Goal: Task Accomplishment & Management: Complete application form

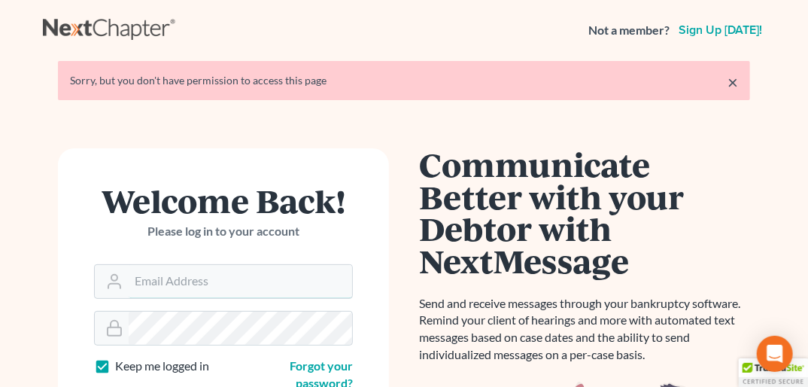
type input "[PERSON_NAME][EMAIL_ADDRESS][DOMAIN_NAME]"
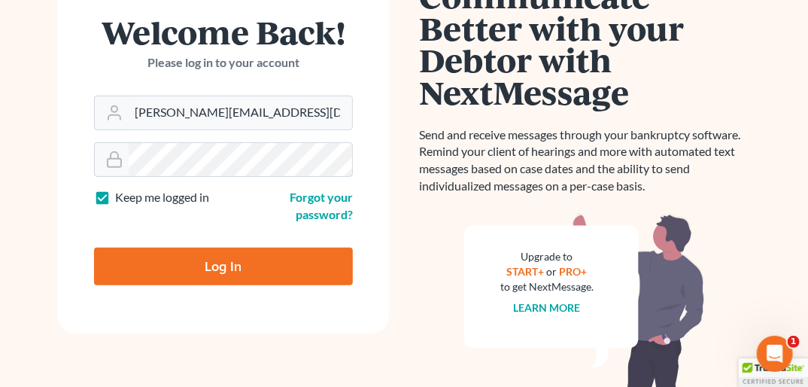
click at [206, 266] on input "Log In" at bounding box center [223, 267] width 259 height 38
type input "Thinking..."
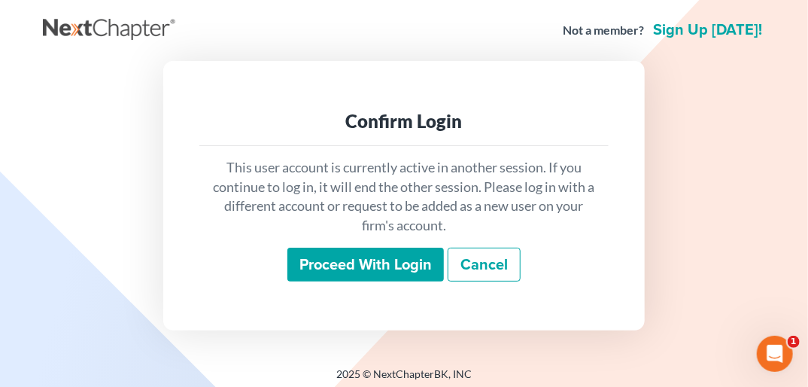
click at [368, 262] on input "Proceed with login" at bounding box center [365, 265] width 157 height 35
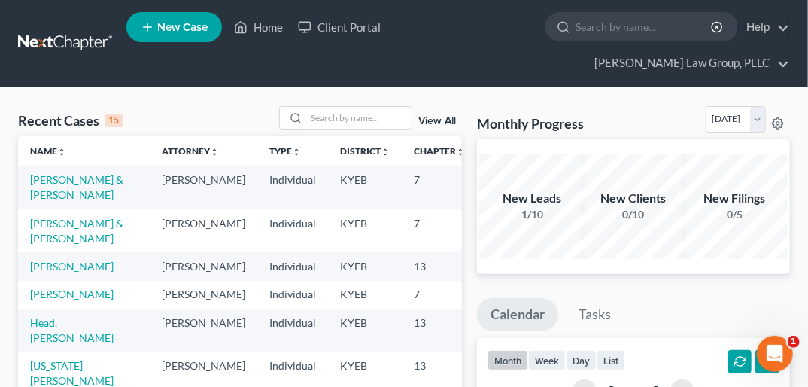
click at [186, 31] on span "New Case" at bounding box center [182, 27] width 50 height 11
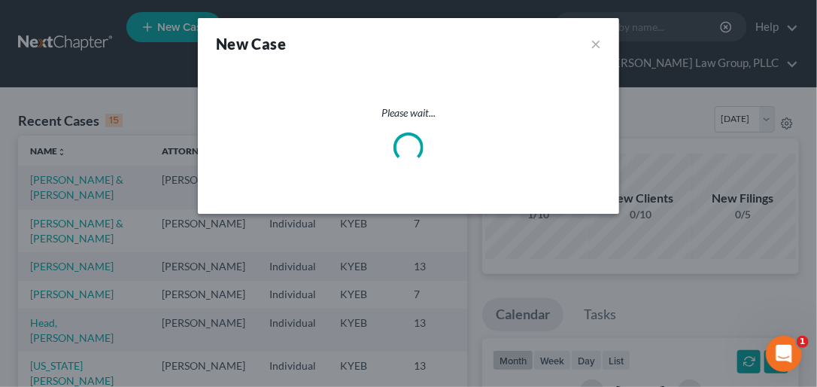
select select "32"
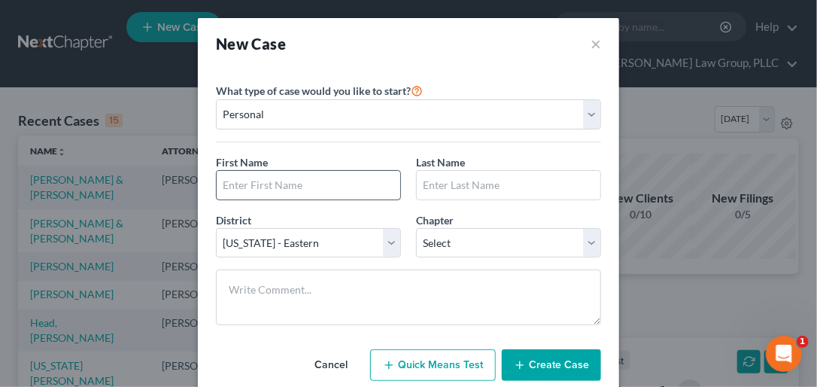
click at [229, 187] on input "text" at bounding box center [309, 185] width 184 height 29
type input "[PERSON_NAME]"
click at [442, 184] on input "text" at bounding box center [509, 185] width 184 height 29
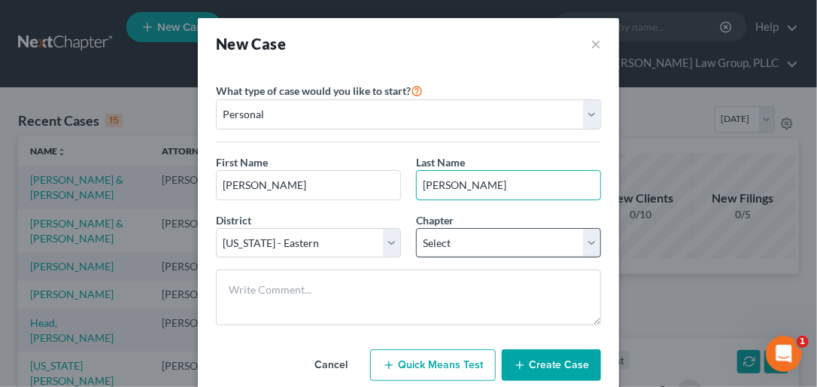
type input "[PERSON_NAME]"
click at [583, 243] on select "Select 7 11 12 13" at bounding box center [508, 243] width 185 height 30
select select "0"
click at [416, 228] on select "Select 7 11 12 13" at bounding box center [508, 243] width 185 height 30
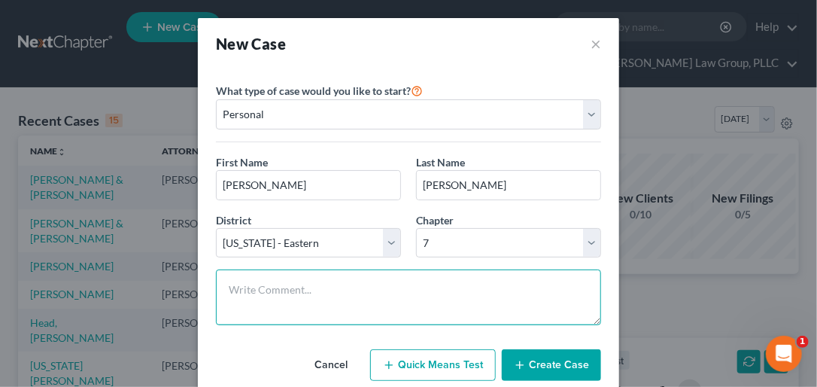
click at [291, 286] on textarea at bounding box center [408, 297] width 385 height 56
type textarea "BK"
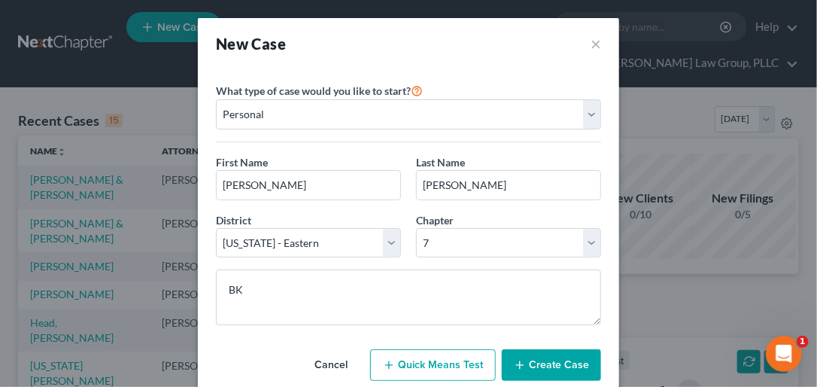
click at [552, 364] on button "Create Case" at bounding box center [551, 365] width 99 height 32
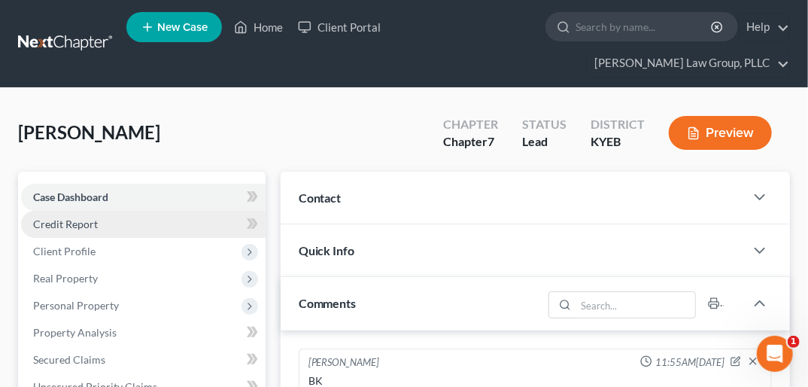
click at [87, 217] on span "Credit Report" at bounding box center [65, 223] width 65 height 13
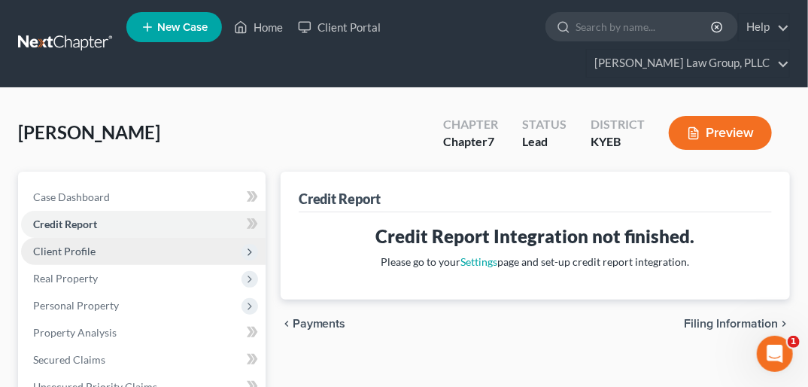
click at [77, 245] on span "Client Profile" at bounding box center [64, 251] width 62 height 13
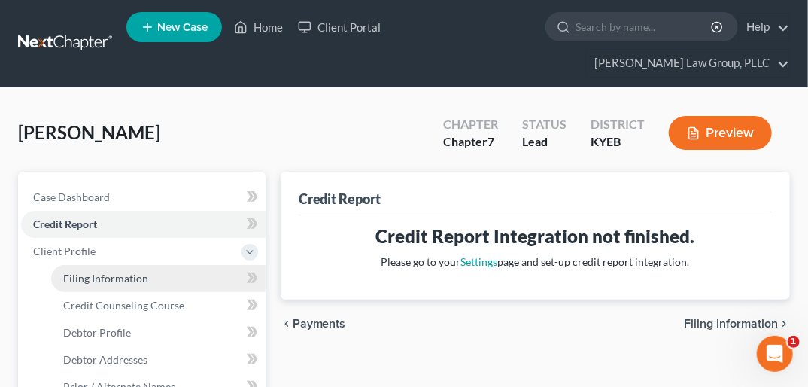
click at [86, 272] on span "Filing Information" at bounding box center [105, 278] width 85 height 13
select select "1"
select select "0"
select select "32"
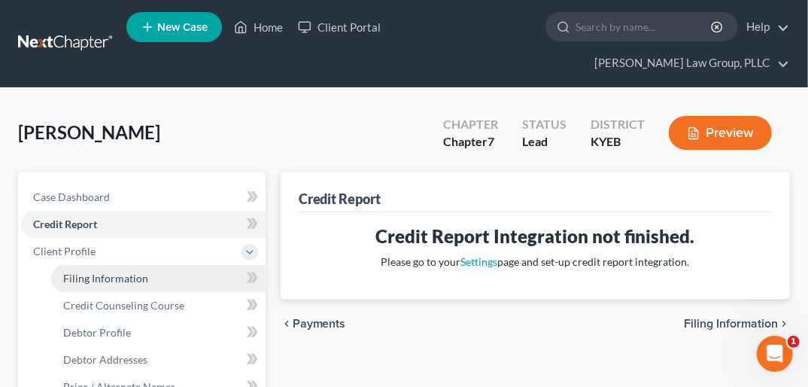
select select "18"
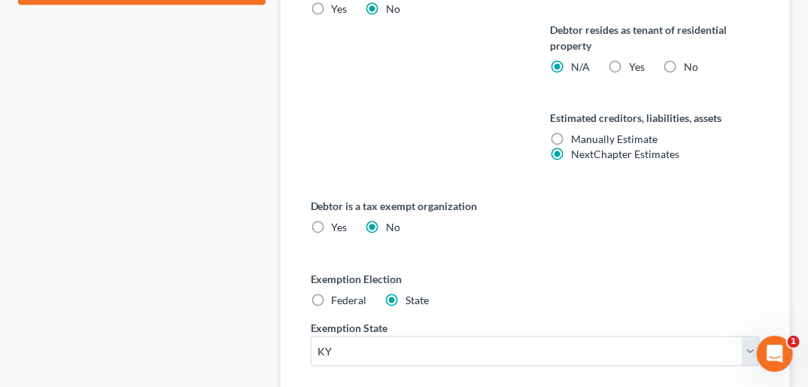
scroll to position [934, 0]
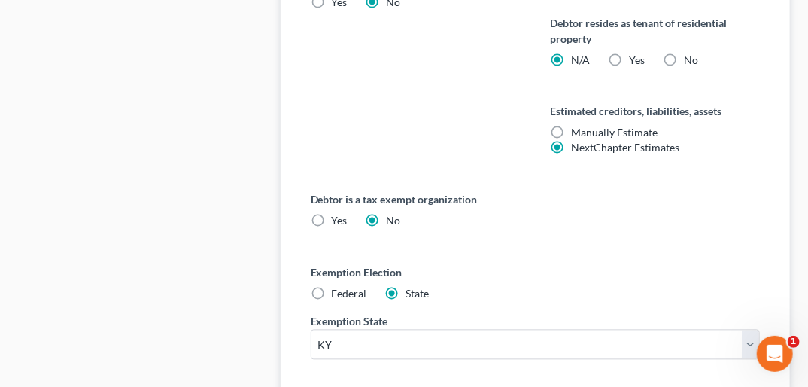
click at [332, 287] on label "Federal" at bounding box center [349, 294] width 35 height 15
click at [338, 287] on input "Federal" at bounding box center [343, 292] width 10 height 10
radio input "true"
radio input "false"
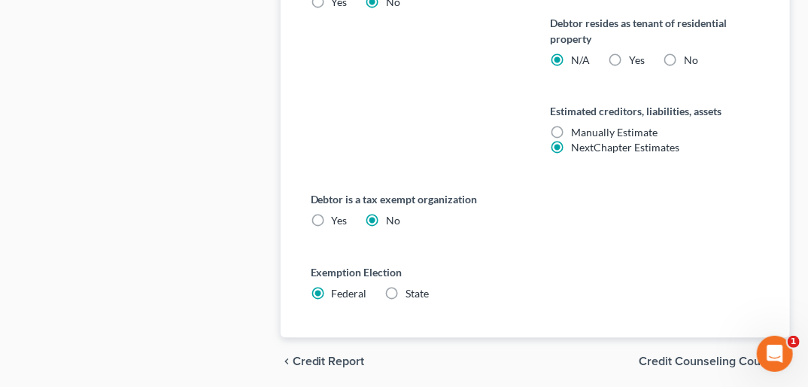
click at [719, 356] on span "Credit Counseling Course" at bounding box center [708, 362] width 139 height 12
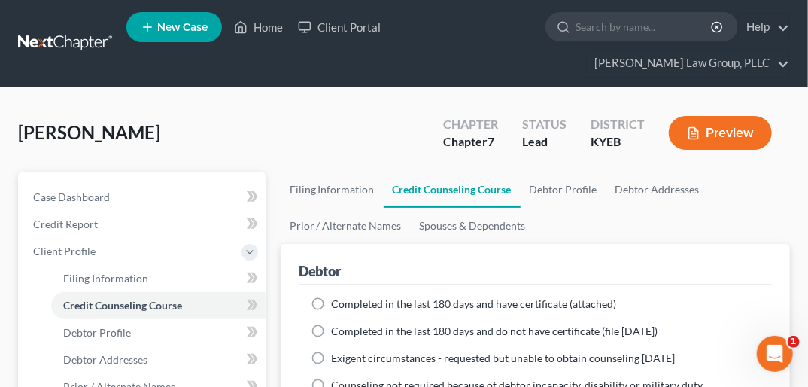
click at [332, 296] on label "Completed in the last 180 days and have certificate (attached)" at bounding box center [474, 303] width 285 height 15
click at [338, 296] on input "Completed in the last 180 days and have certificate (attached)" at bounding box center [343, 301] width 10 height 10
radio input "true"
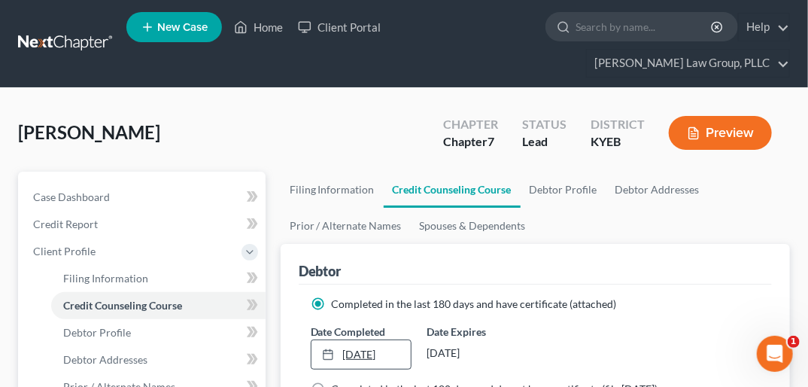
click at [340, 348] on div at bounding box center [332, 354] width 21 height 13
click at [325, 348] on icon at bounding box center [328, 354] width 12 height 12
click at [360, 340] on link "[DATE]" at bounding box center [361, 354] width 99 height 29
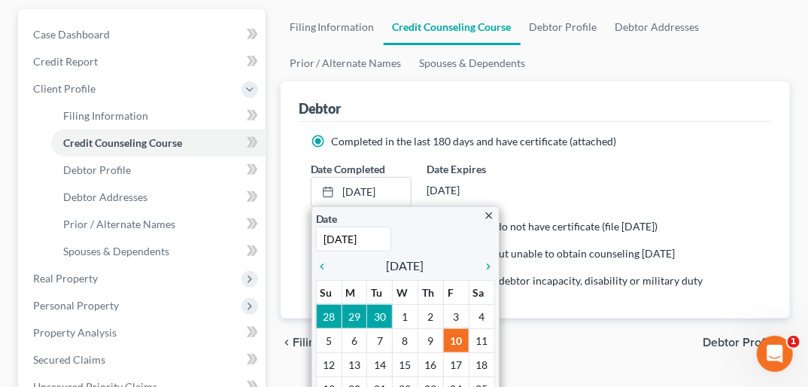
scroll to position [179, 0]
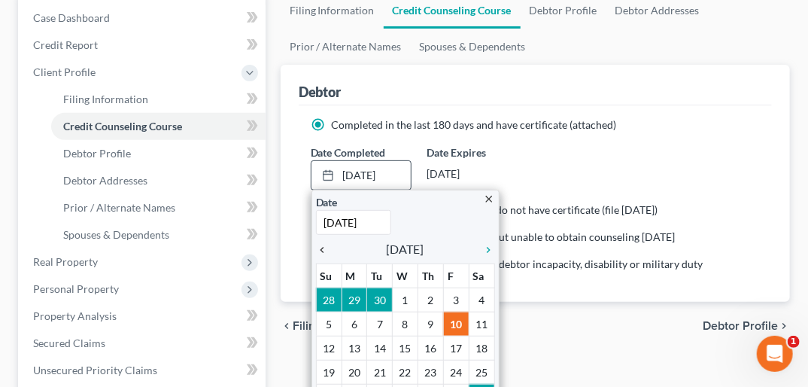
click at [321, 244] on icon "chevron_left" at bounding box center [326, 250] width 20 height 12
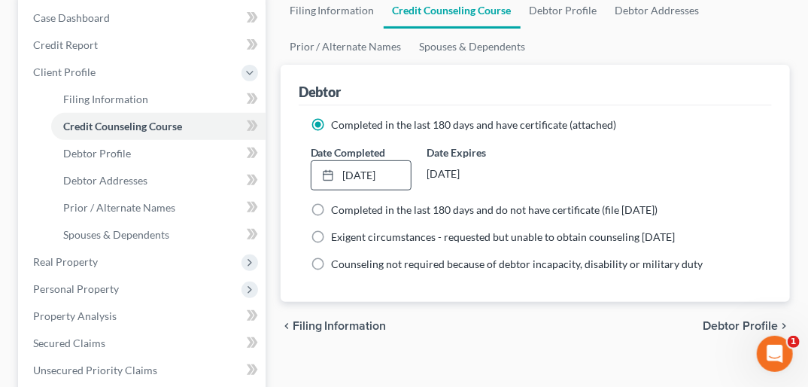
click at [728, 320] on span "Debtor Profile" at bounding box center [740, 326] width 75 height 12
select select "0"
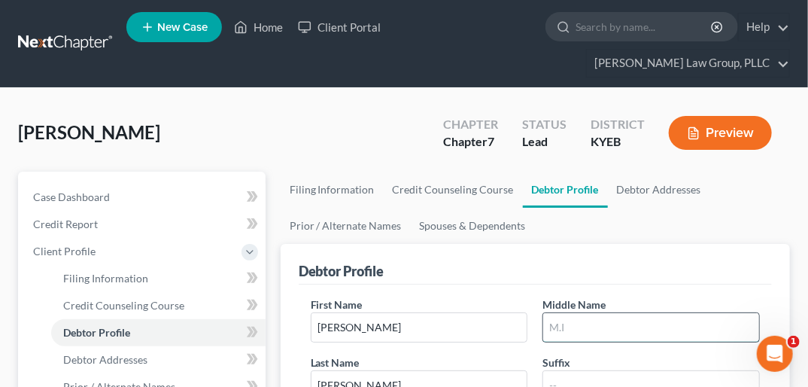
click at [574, 313] on input "text" at bounding box center [651, 327] width 216 height 29
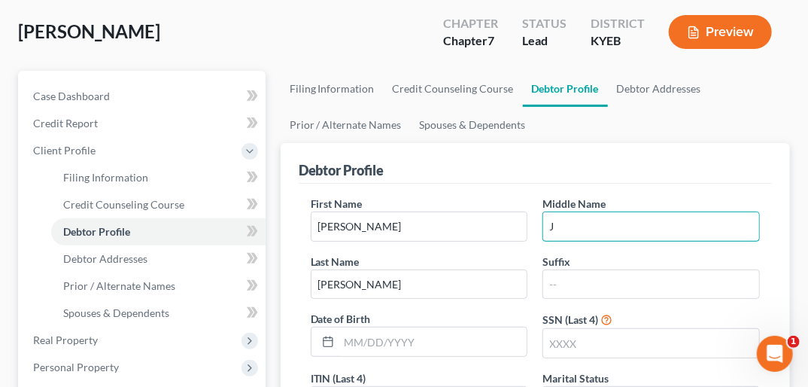
scroll to position [123, 0]
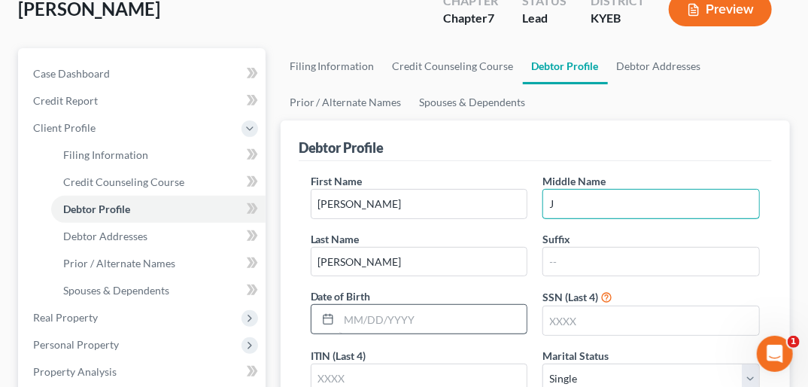
type input "J"
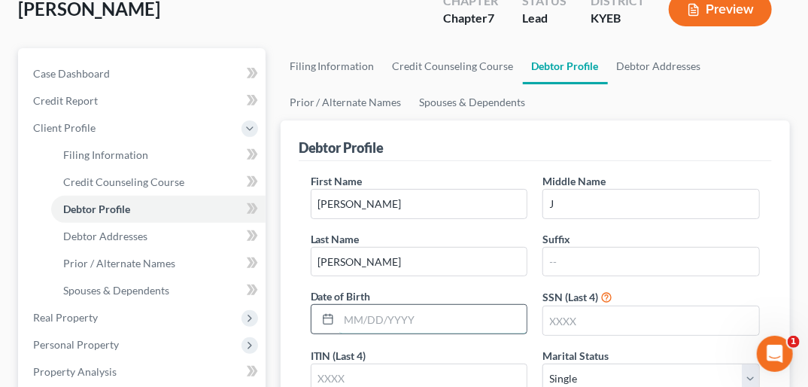
click at [361, 305] on input "text" at bounding box center [433, 319] width 188 height 29
type input "[DATE]"
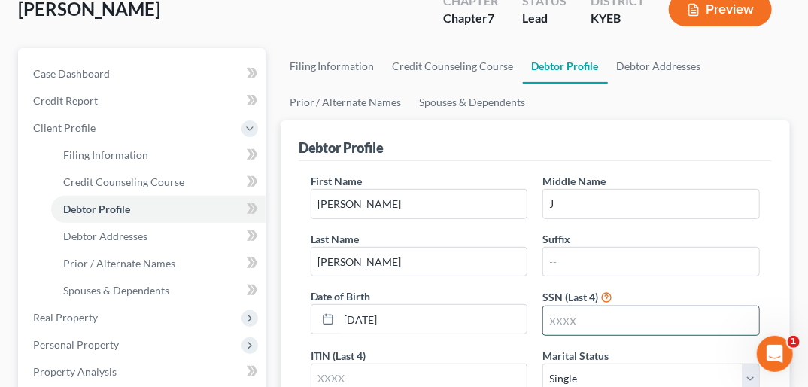
click at [570, 306] on input "text" at bounding box center [651, 320] width 216 height 29
type input "5053"
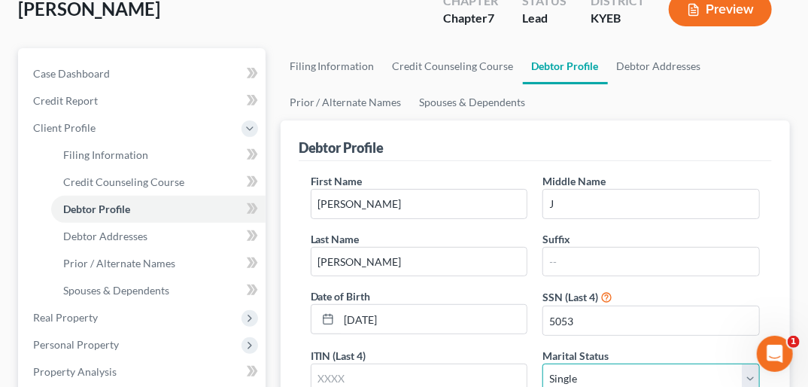
click at [751, 363] on select "Select Single Married Separated Divorced Widowed" at bounding box center [651, 378] width 217 height 30
select select "1"
click at [543, 363] on select "Select Single Married Separated Divorced Widowed" at bounding box center [651, 378] width 217 height 30
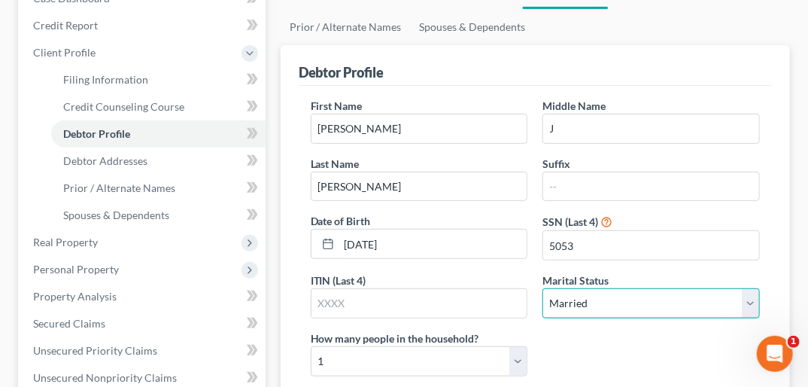
scroll to position [217, 0]
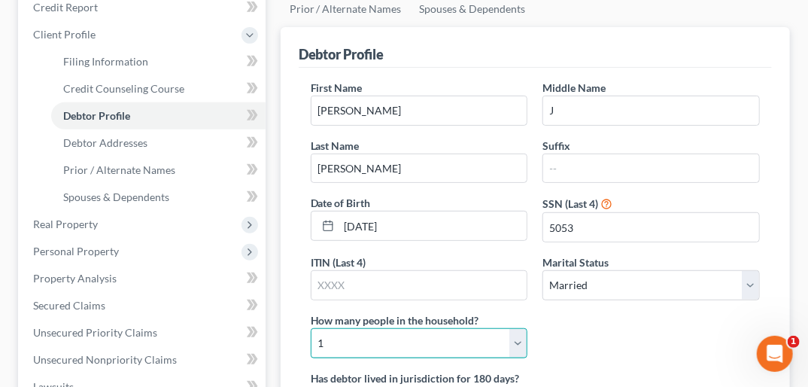
click at [520, 328] on select "Select 1 2 3 4 5 6 7 8 9 10 11 12 13 14 15 16 17 18 19 20" at bounding box center [419, 343] width 217 height 30
select select "2"
click at [311, 328] on select "Select 1 2 3 4 5 6 7 8 9 10 11 12 13 14 15 16 17 18 19 20" at bounding box center [419, 343] width 217 height 30
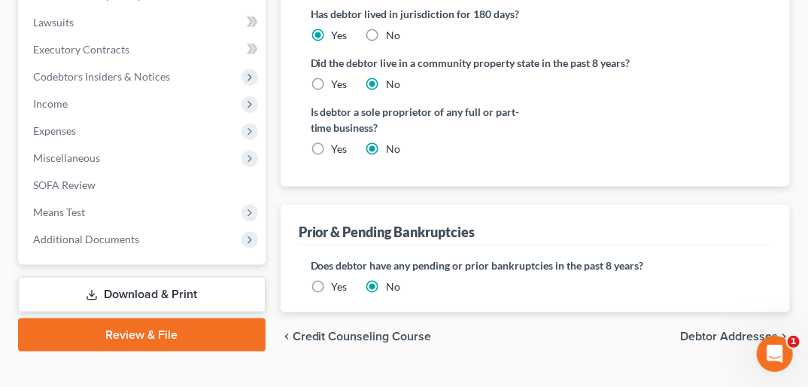
scroll to position [582, 0]
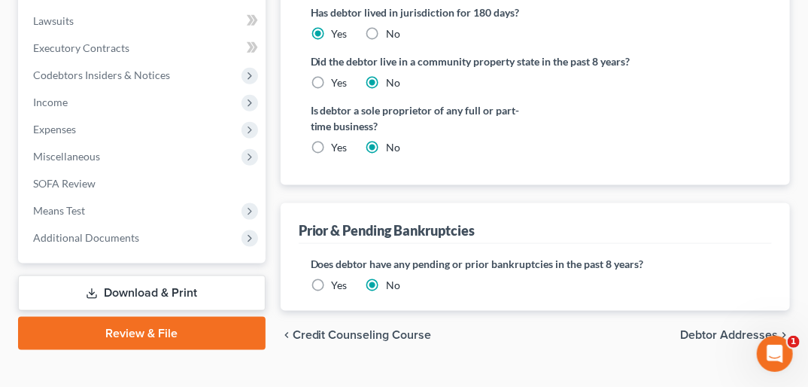
click at [728, 329] on span "Debtor Addresses" at bounding box center [729, 335] width 98 height 12
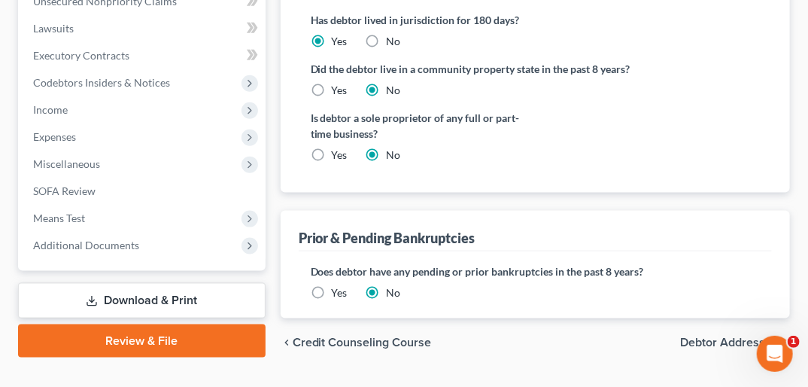
select select "0"
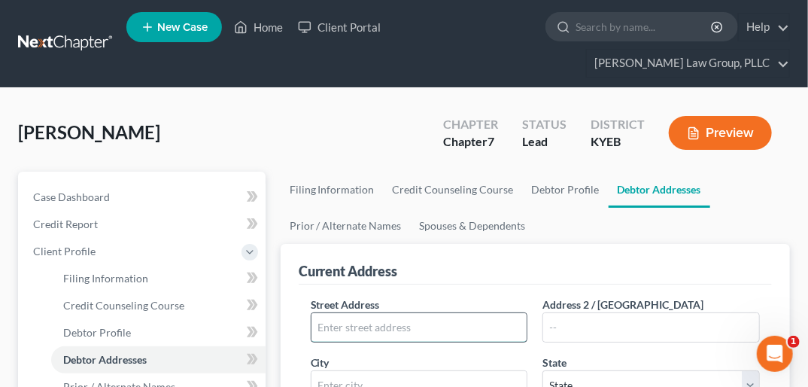
click at [328, 313] on input "text" at bounding box center [420, 327] width 216 height 29
type input "[STREET_ADDRESS]"
type input "Frankfort"
select select "18"
type input "40601"
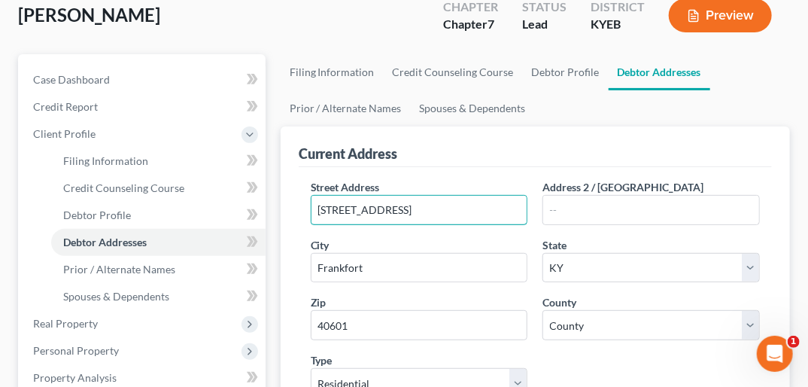
scroll to position [129, 0]
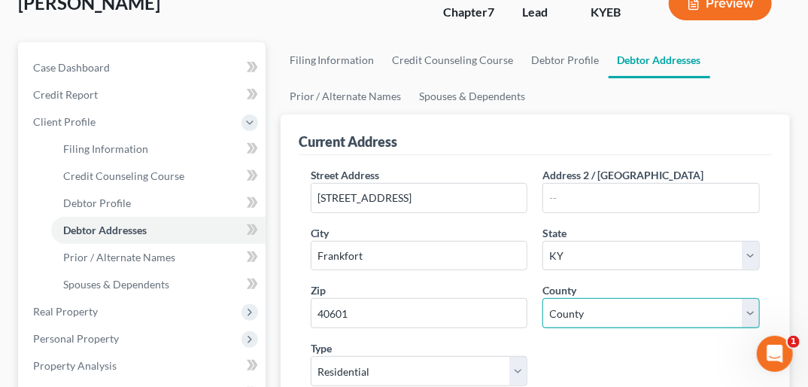
click at [748, 298] on select "County [GEOGRAPHIC_DATA] [GEOGRAPHIC_DATA] [GEOGRAPHIC_DATA] [GEOGRAPHIC_DATA] …" at bounding box center [651, 313] width 217 height 30
select select "36"
click at [543, 298] on select "County [GEOGRAPHIC_DATA] [GEOGRAPHIC_DATA] [GEOGRAPHIC_DATA] [GEOGRAPHIC_DATA] …" at bounding box center [651, 313] width 217 height 30
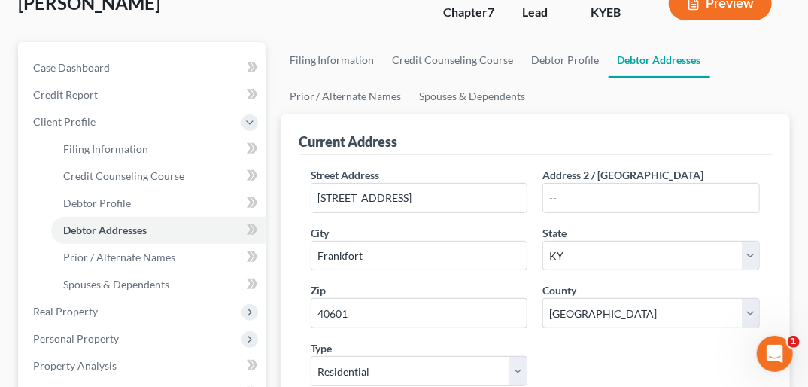
radio input "true"
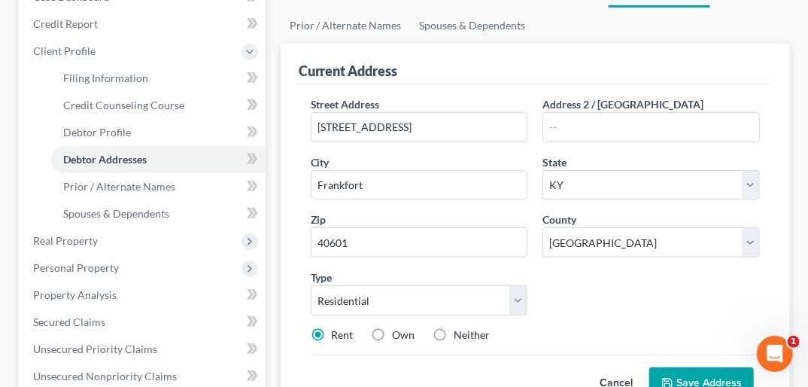
scroll to position [255, 0]
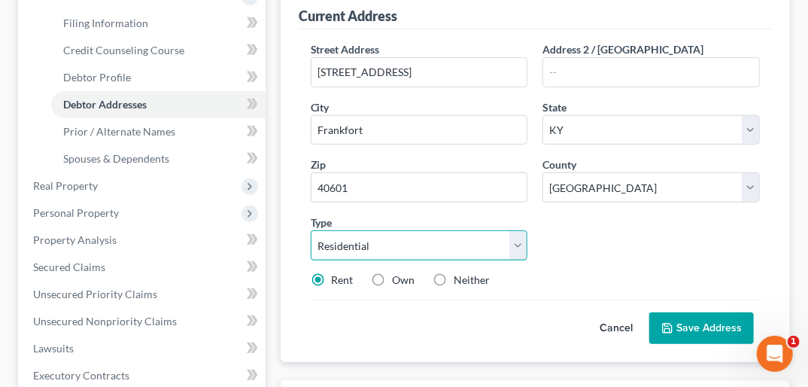
click at [512, 230] on select "Select Residential Mailing Rental Business" at bounding box center [419, 245] width 217 height 30
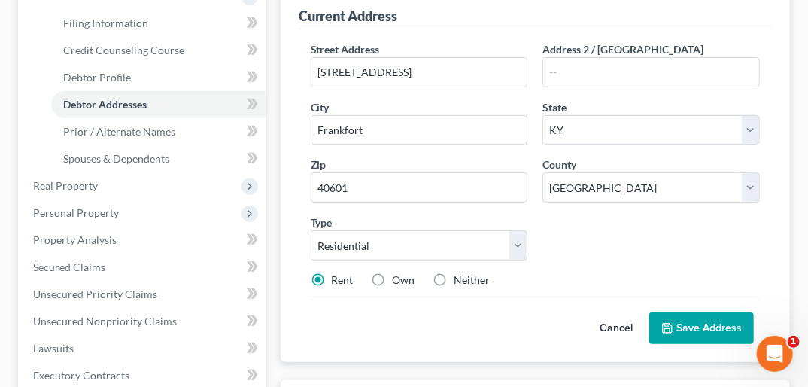
click at [590, 232] on div "Street Address * [STREET_ADDRESS] Address [GEOGRAPHIC_DATA] * Frankfort State *…" at bounding box center [535, 170] width 464 height 258
click at [699, 312] on button "Save Address" at bounding box center [701, 328] width 105 height 32
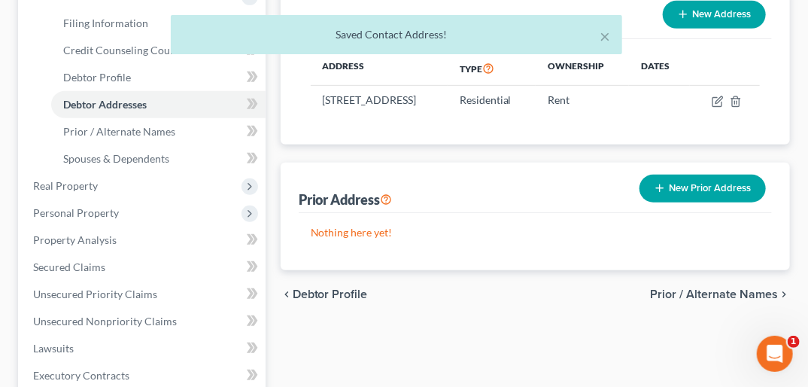
click at [713, 288] on span "Prior / Alternate Names" at bounding box center [714, 294] width 128 height 12
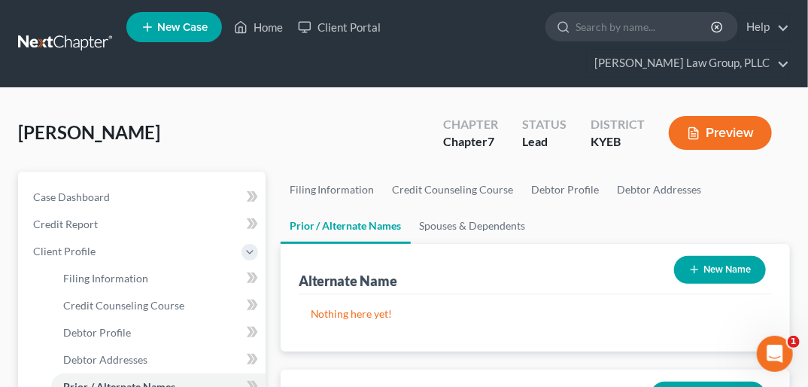
click at [717, 256] on button "New Name" at bounding box center [720, 270] width 92 height 28
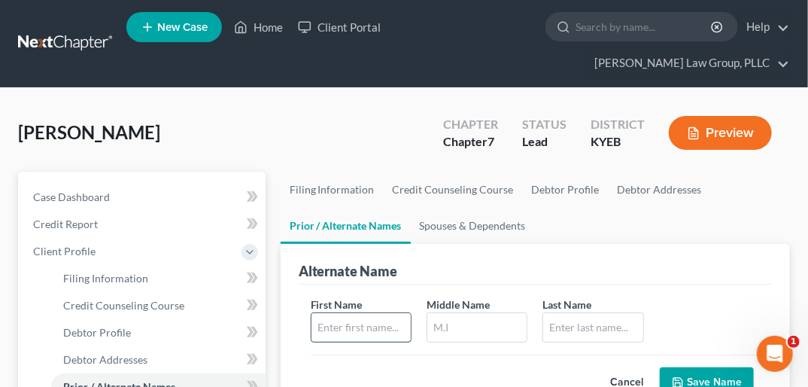
click at [389, 313] on input "text" at bounding box center [361, 327] width 99 height 29
type input "[PERSON_NAME]"
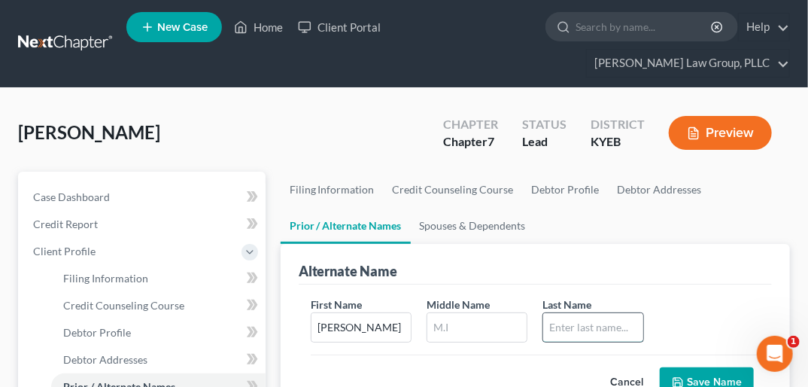
click at [570, 313] on input "text" at bounding box center [592, 327] width 99 height 29
type input "[PERSON_NAME]"
click at [731, 367] on button "Save Name" at bounding box center [707, 383] width 94 height 32
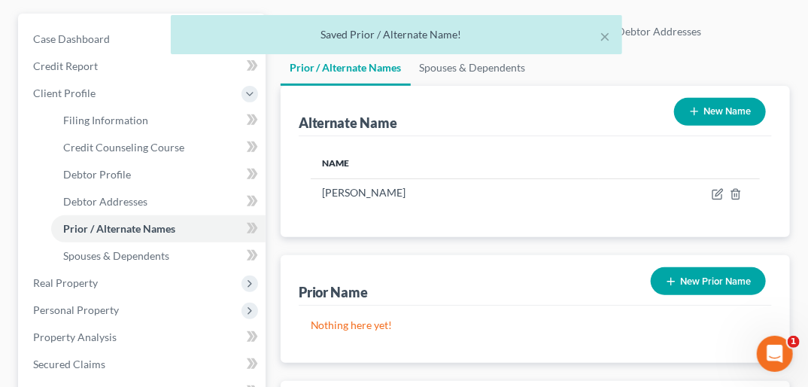
scroll to position [169, 0]
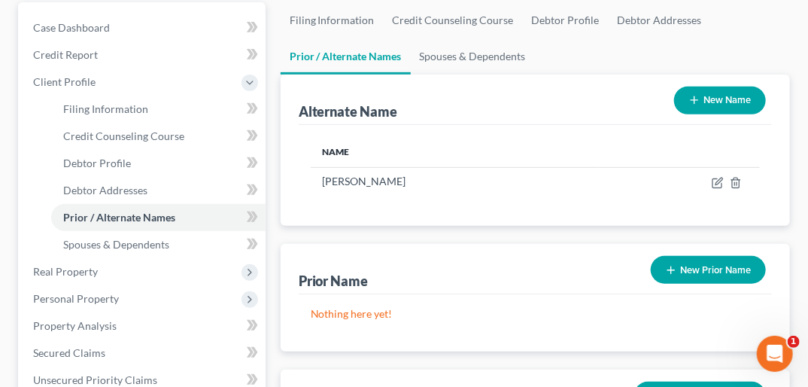
click at [732, 256] on button "New Prior Name" at bounding box center [708, 270] width 115 height 28
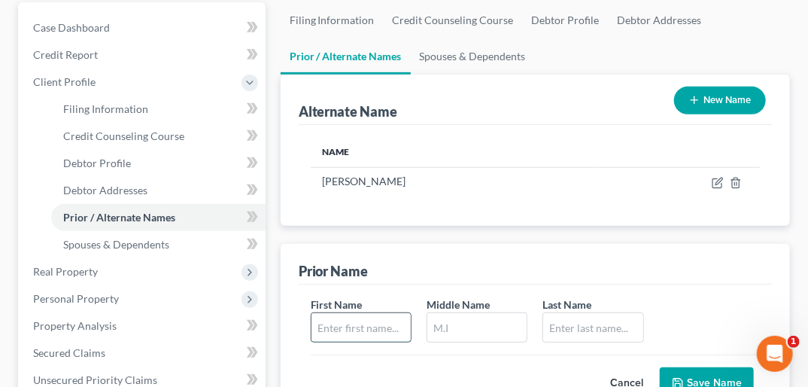
click at [394, 313] on input "text" at bounding box center [361, 327] width 99 height 29
type input "[PERSON_NAME]"
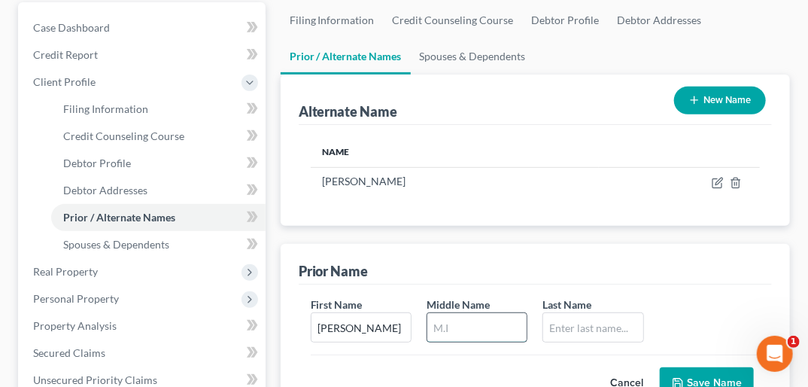
click at [481, 313] on input "text" at bounding box center [476, 327] width 99 height 29
type input "J"
click at [558, 313] on input "text" at bounding box center [592, 327] width 99 height 29
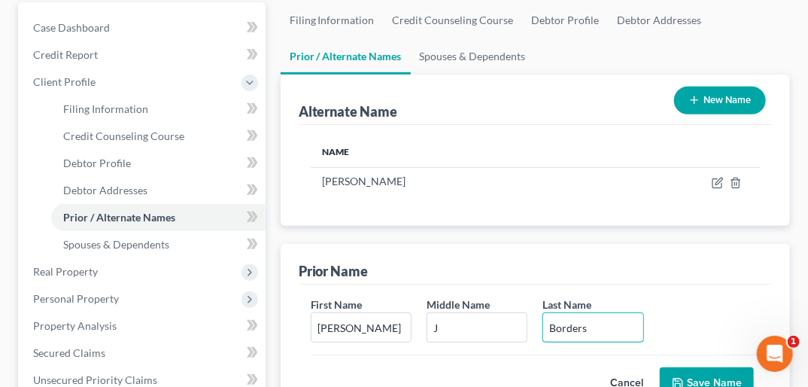
type input "Borders"
click at [722, 367] on button "Save Name" at bounding box center [707, 383] width 94 height 32
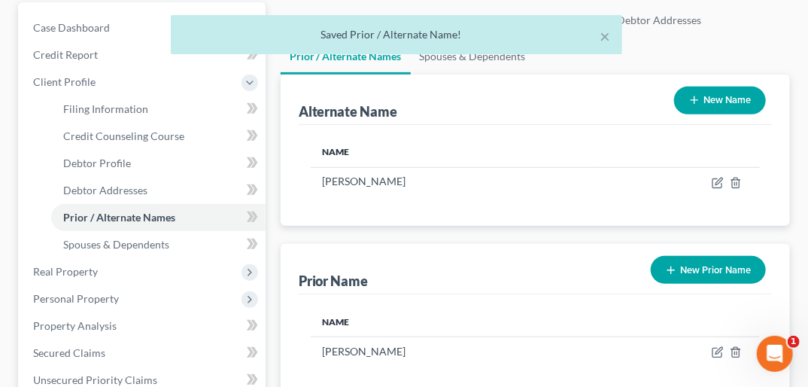
click at [695, 256] on button "New Prior Name" at bounding box center [708, 270] width 115 height 28
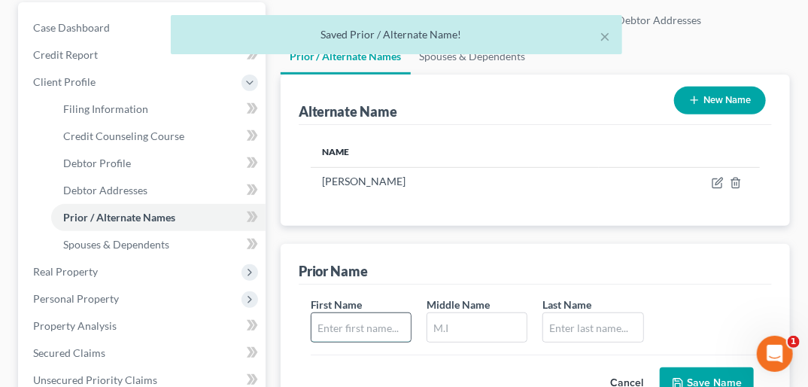
click at [358, 313] on input "text" at bounding box center [361, 327] width 99 height 29
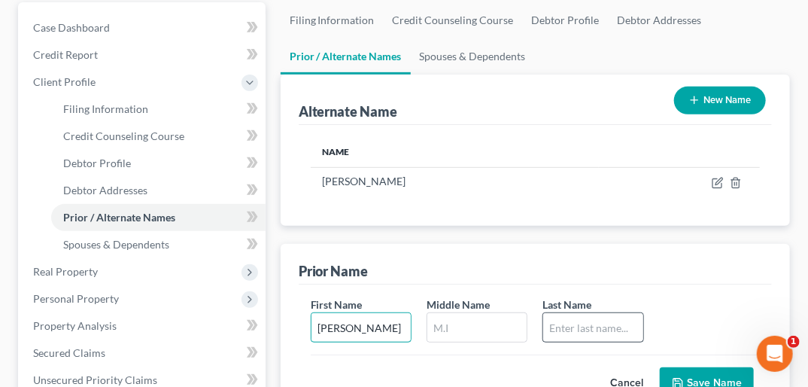
type input "[PERSON_NAME]"
click at [574, 313] on input "text" at bounding box center [592, 327] width 99 height 29
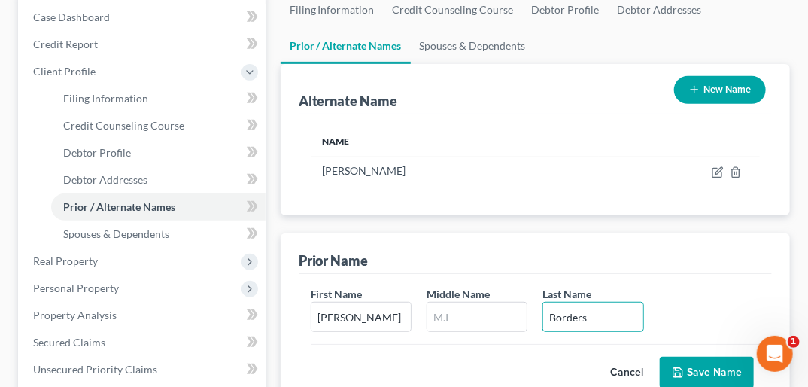
type input "Borders"
click at [689, 357] on button "Save Name" at bounding box center [707, 373] width 94 height 32
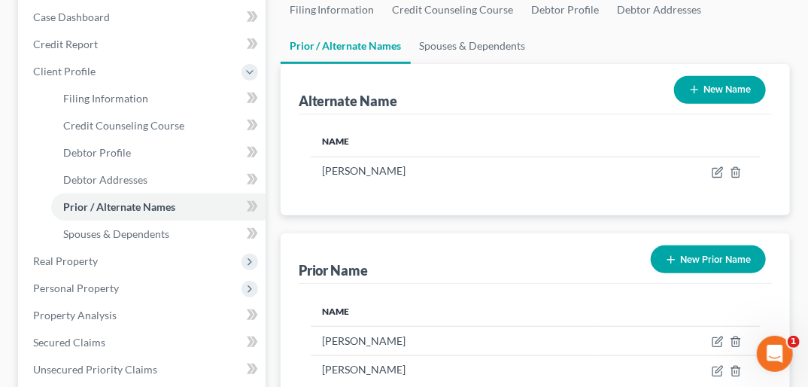
click at [725, 245] on button "New Prior Name" at bounding box center [708, 259] width 115 height 28
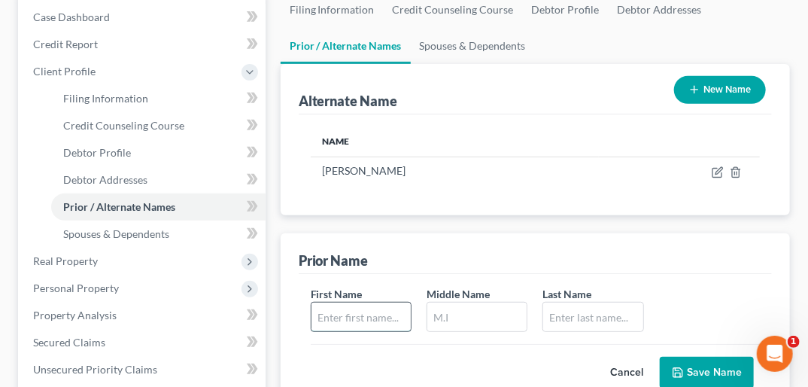
click at [315, 303] on input "text" at bounding box center [361, 317] width 99 height 29
type input "[PERSON_NAME]"
click at [462, 303] on input "text" at bounding box center [476, 317] width 99 height 29
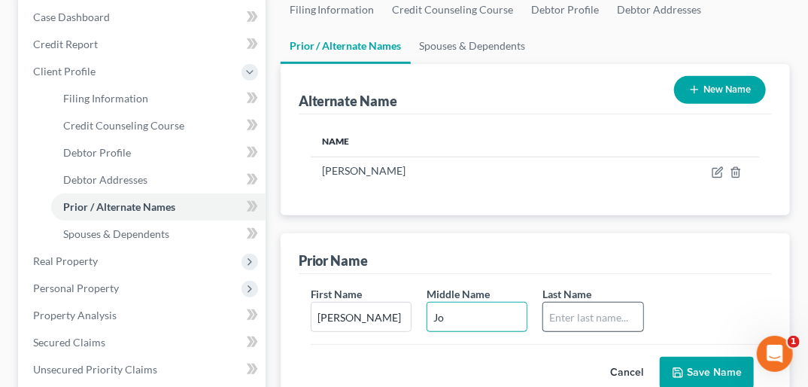
type input "Jo"
click at [619, 303] on input "text" at bounding box center [592, 317] width 99 height 29
type input "Borders"
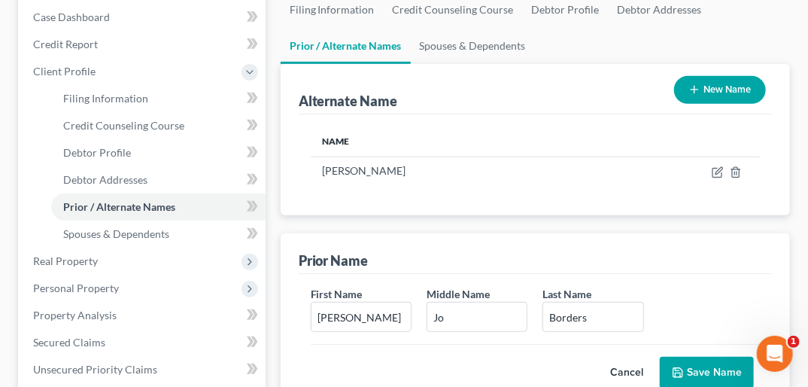
click at [695, 357] on button "Save Name" at bounding box center [707, 373] width 94 height 32
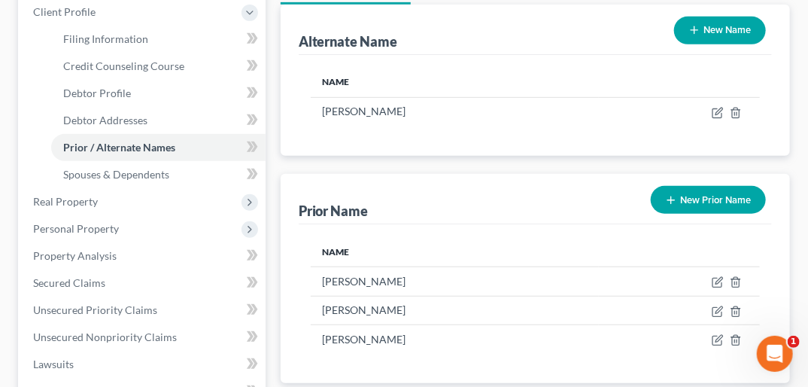
scroll to position [242, 0]
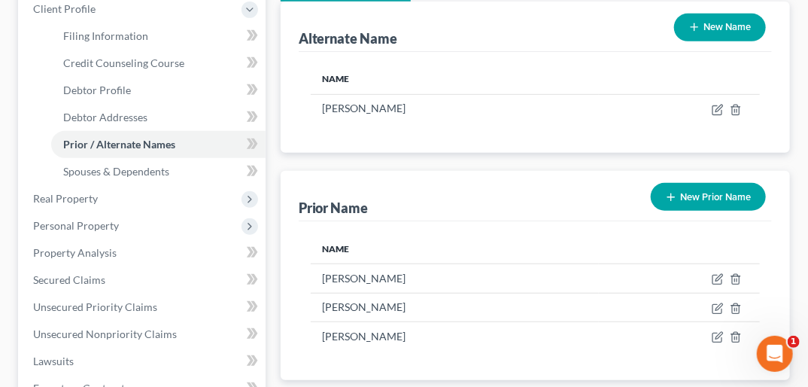
click at [728, 183] on button "New Prior Name" at bounding box center [708, 197] width 115 height 28
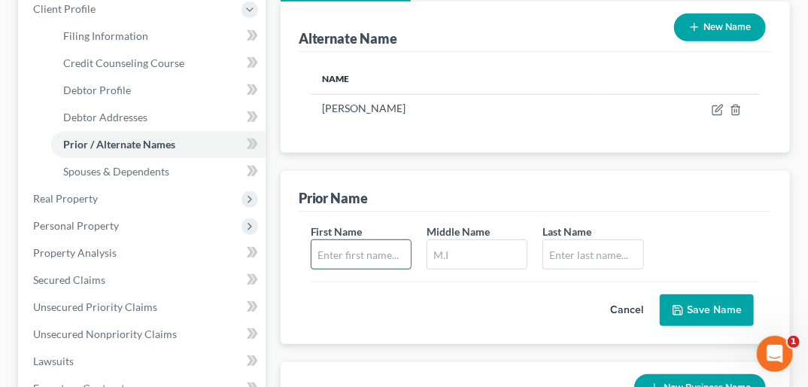
click at [394, 240] on input "text" at bounding box center [361, 254] width 99 height 29
type input "[PERSON_NAME]"
click at [566, 240] on input "text" at bounding box center [592, 254] width 99 height 29
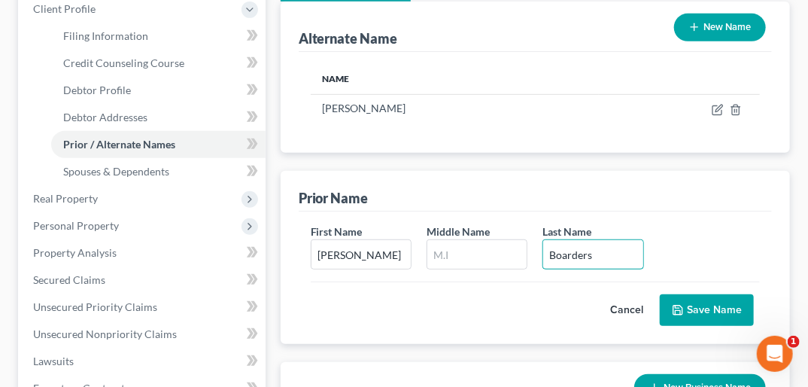
type input "Boarders"
click at [707, 294] on button "Save Name" at bounding box center [707, 310] width 94 height 32
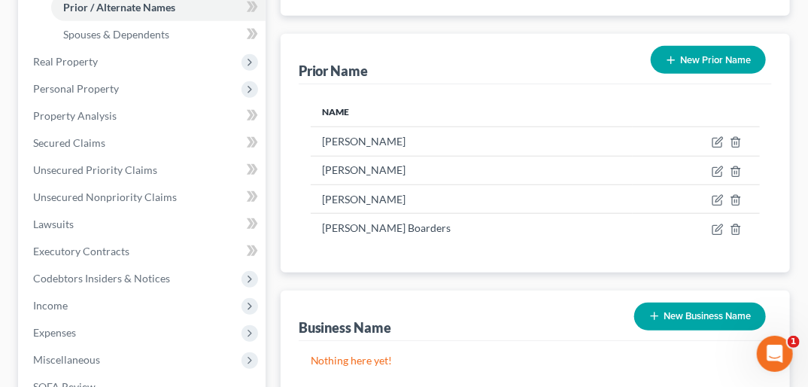
scroll to position [382, 0]
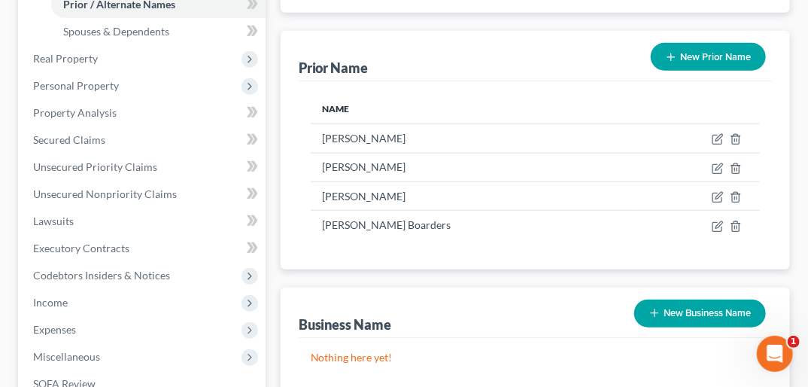
click at [733, 300] on button "New Business Name" at bounding box center [700, 314] width 132 height 28
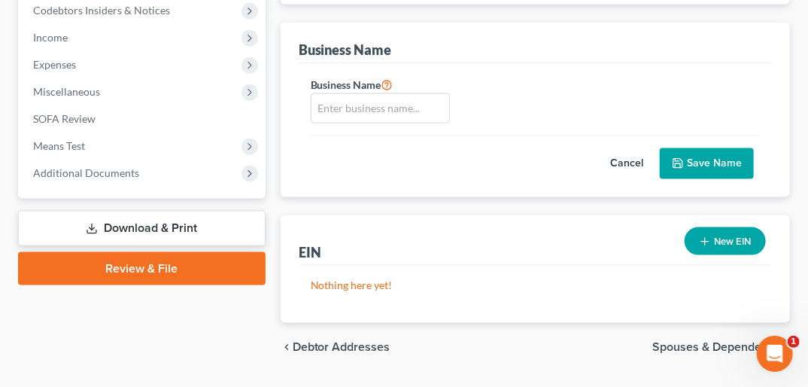
scroll to position [659, 0]
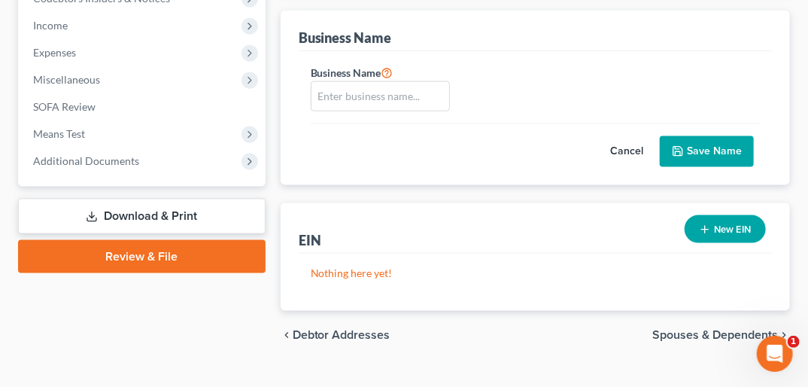
click at [722, 329] on span "Spouses & Dependents" at bounding box center [715, 335] width 126 height 12
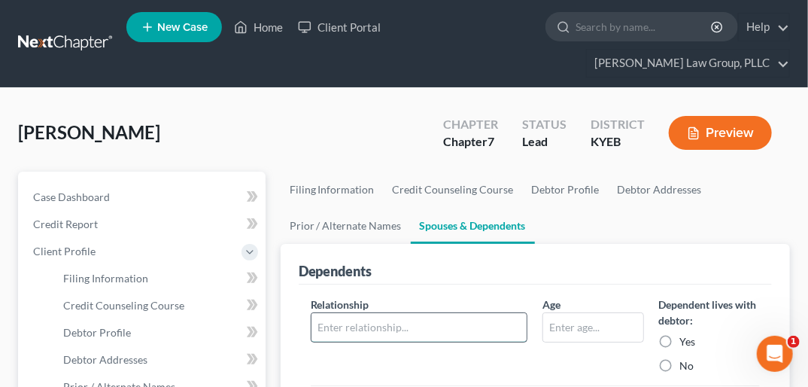
click at [512, 313] on input "text" at bounding box center [420, 327] width 216 height 29
type input "[PERSON_NAME]"
click at [680, 334] on label "Yes" at bounding box center [688, 341] width 16 height 15
click at [686, 334] on input "Yes" at bounding box center [691, 339] width 10 height 10
radio input "true"
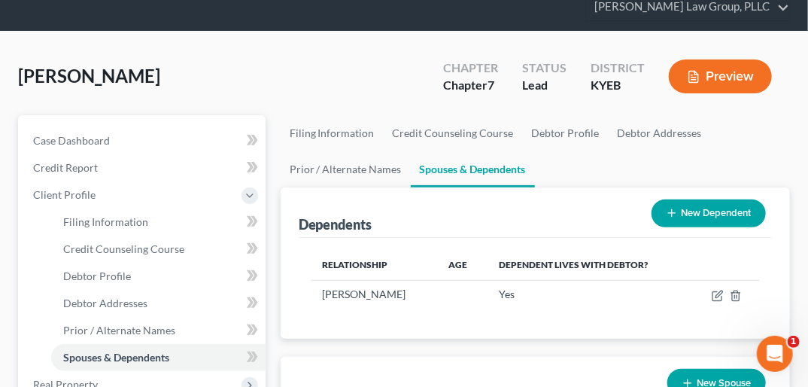
scroll to position [90, 0]
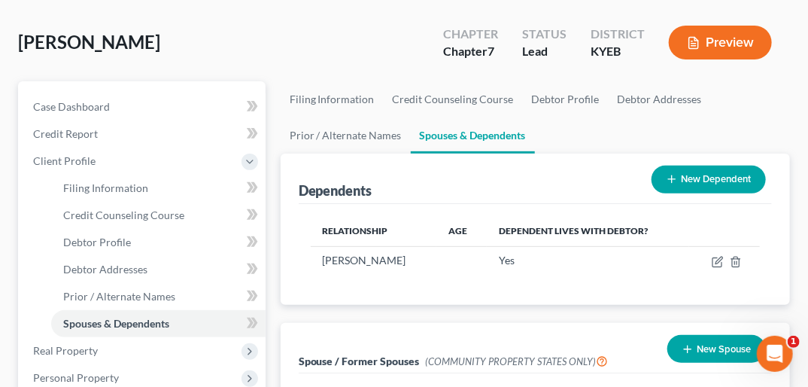
click at [719, 166] on button "New Dependent" at bounding box center [709, 180] width 114 height 28
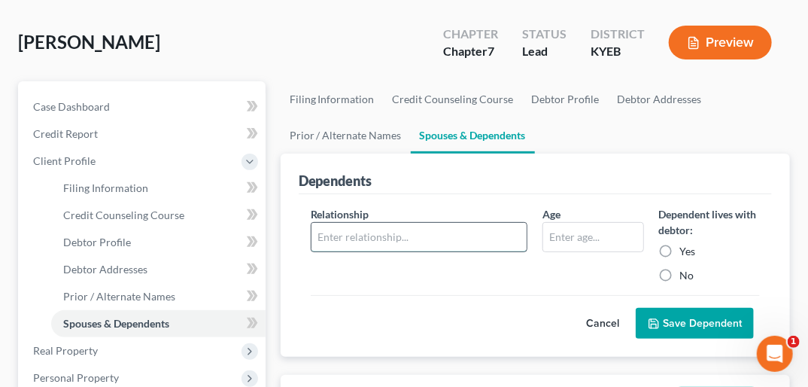
click at [388, 223] on input "text" at bounding box center [420, 237] width 216 height 29
type input "Sydney N"
click at [570, 223] on input "text" at bounding box center [592, 237] width 99 height 29
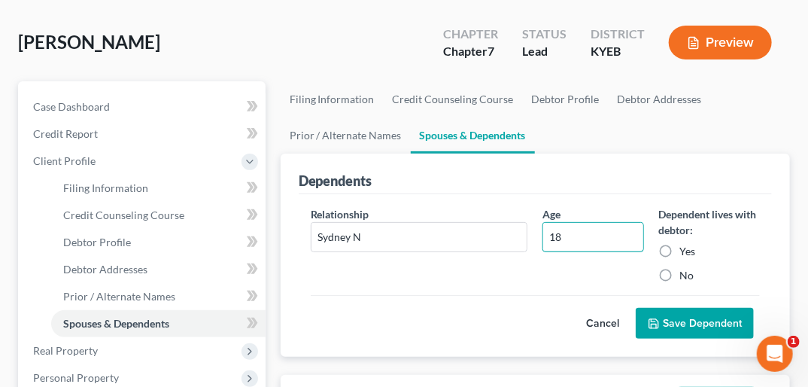
type input "18"
click at [680, 268] on label "No" at bounding box center [687, 275] width 14 height 15
click at [686, 268] on input "No" at bounding box center [691, 273] width 10 height 10
radio input "true"
click at [697, 308] on button "Save Dependent" at bounding box center [695, 324] width 118 height 32
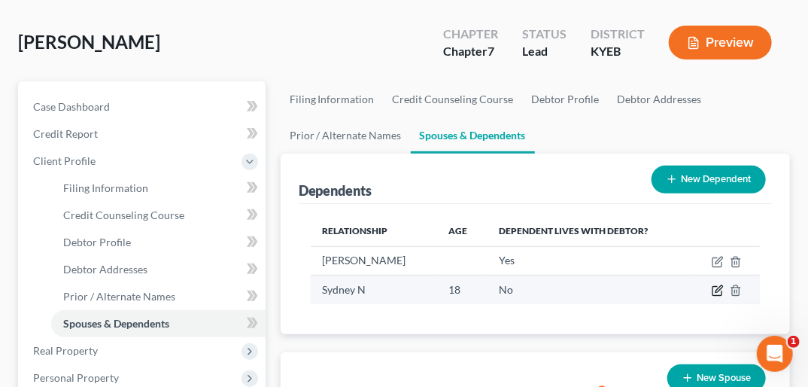
click at [714, 284] on icon "button" at bounding box center [718, 290] width 12 height 12
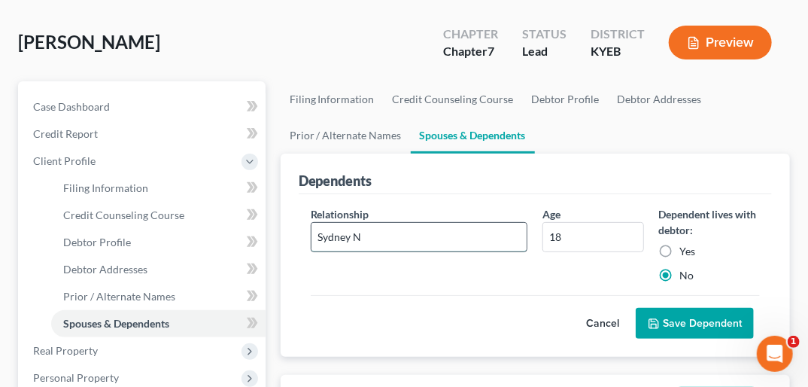
click at [373, 223] on input "Sydney N" at bounding box center [420, 237] width 216 height 29
type input "S"
type input "Daughter [PERSON_NAME]"
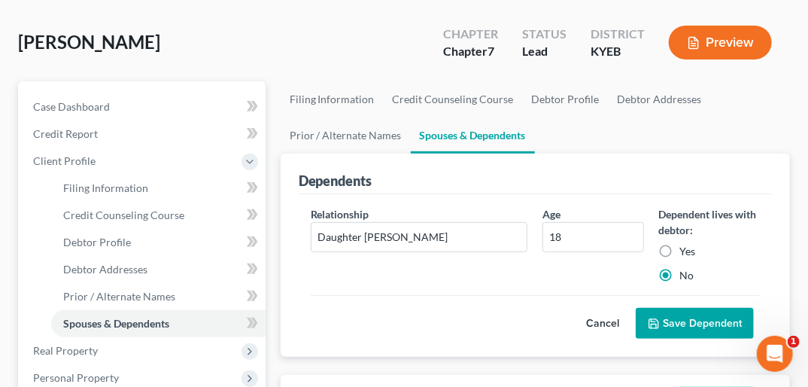
click at [658, 319] on icon "submit" at bounding box center [653, 323] width 9 height 9
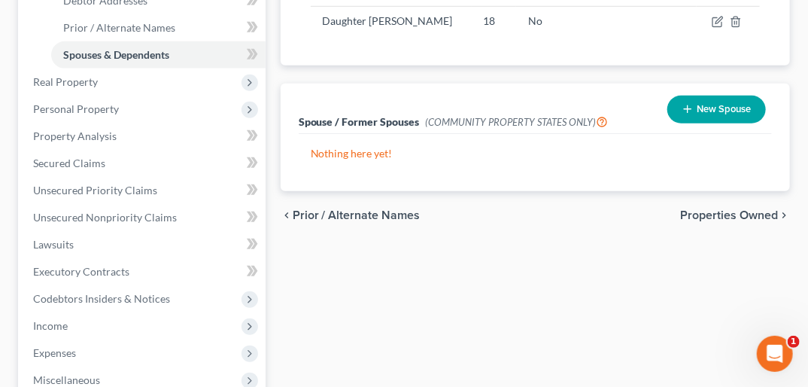
scroll to position [380, 0]
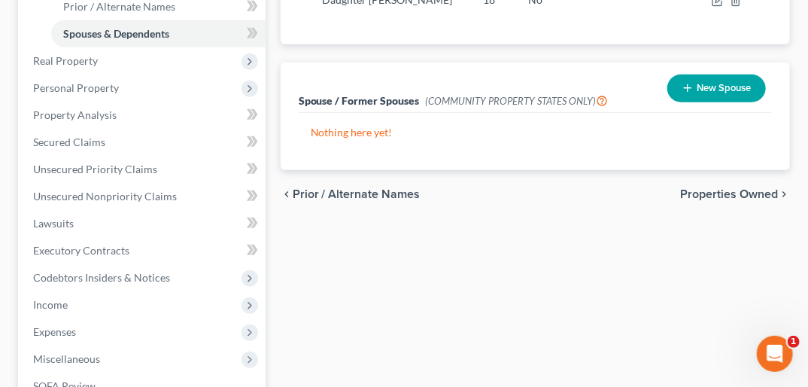
click at [756, 188] on span "Properties Owned" at bounding box center [729, 194] width 98 height 12
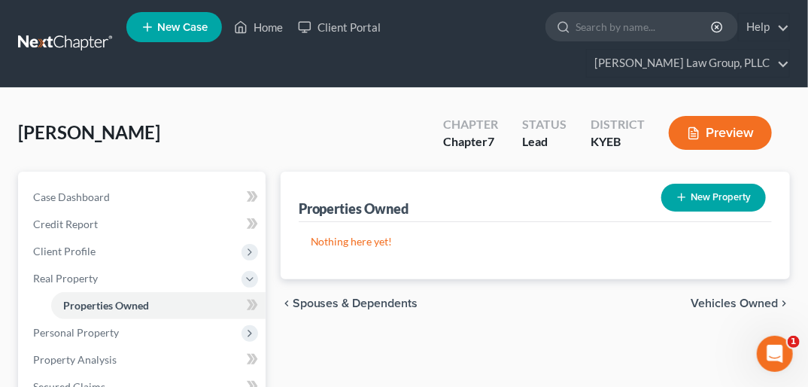
click at [760, 297] on span "Vehicles Owned" at bounding box center [734, 303] width 87 height 12
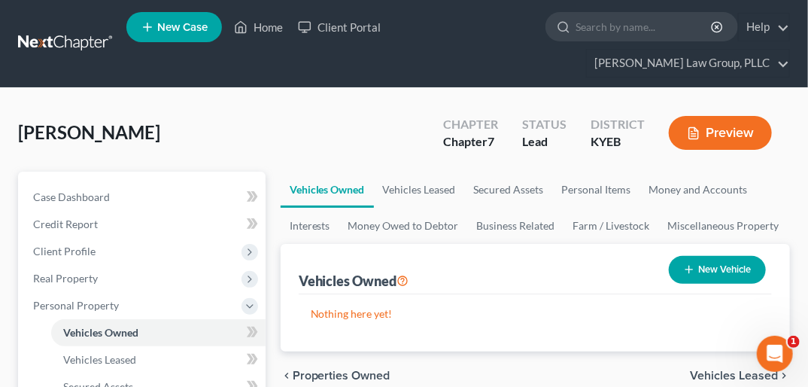
click at [743, 256] on button "New Vehicle" at bounding box center [717, 270] width 97 height 28
select select "0"
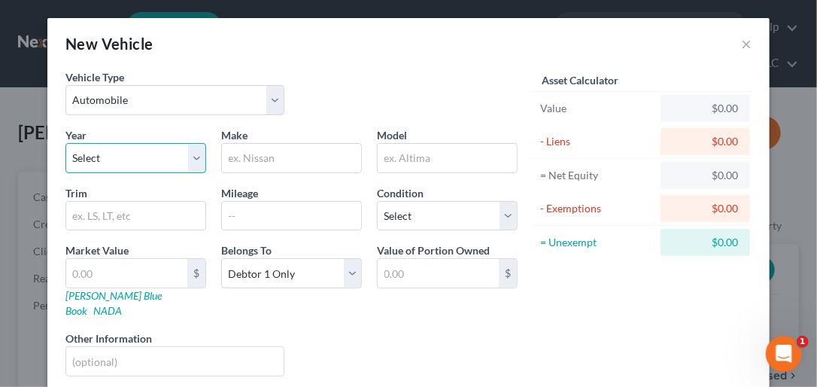
click at [189, 151] on select "Select 2026 2025 2024 2023 2022 2021 2020 2019 2018 2017 2016 2015 2014 2013 20…" at bounding box center [135, 158] width 141 height 30
select select "7"
click at [65, 143] on select "Select 2026 2025 2024 2023 2022 2021 2020 2019 2018 2017 2016 2015 2014 2013 20…" at bounding box center [135, 158] width 141 height 30
click at [257, 151] on input "text" at bounding box center [291, 158] width 139 height 29
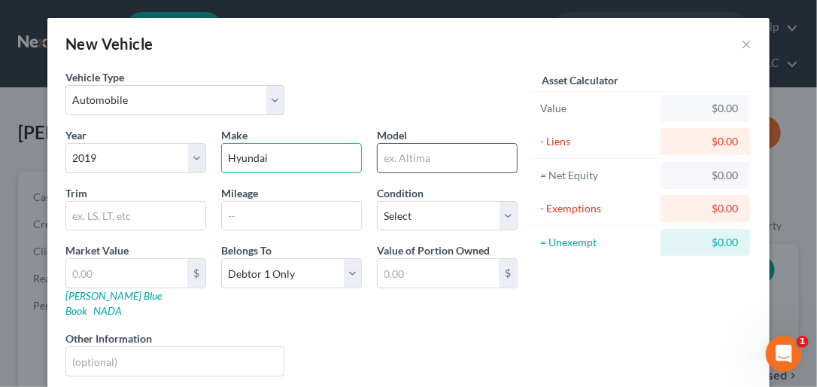
type input "Hyundai"
click at [391, 152] on input "text" at bounding box center [447, 158] width 139 height 29
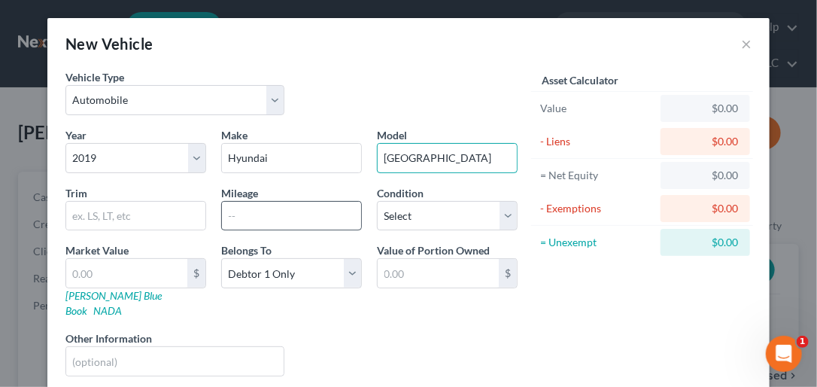
type input "[GEOGRAPHIC_DATA]"
click at [296, 208] on input "text" at bounding box center [291, 216] width 139 height 29
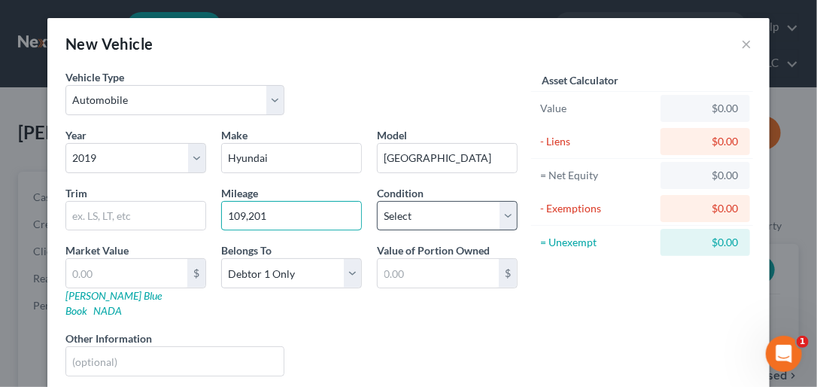
type input "109,201"
click at [508, 214] on select "Select Excellent Very Good Good Fair Poor" at bounding box center [447, 216] width 141 height 30
select select "2"
click at [377, 201] on select "Select Excellent Very Good Good Fair Poor" at bounding box center [447, 216] width 141 height 30
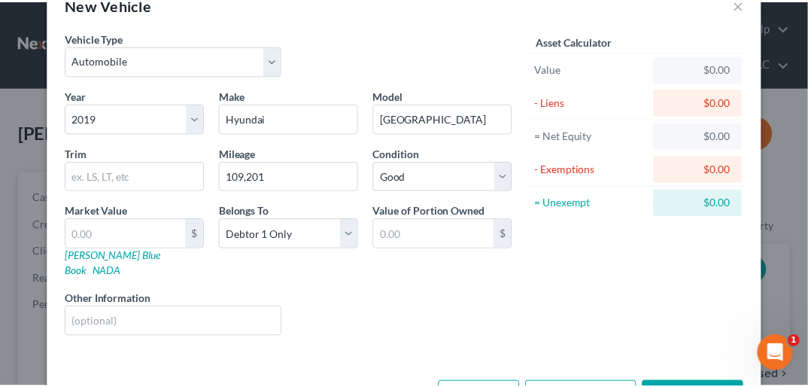
scroll to position [62, 0]
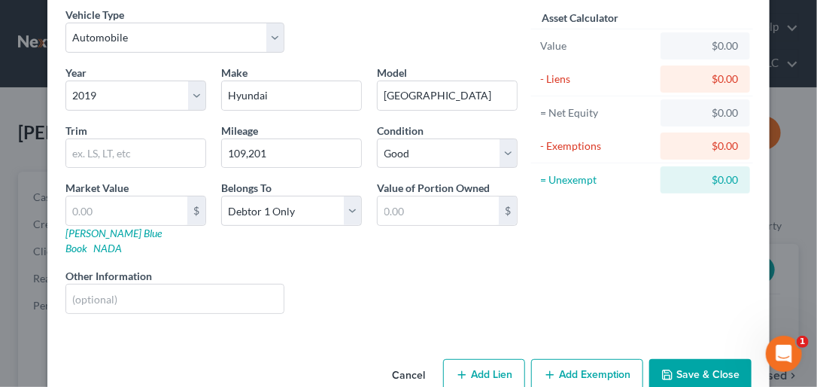
click at [701, 359] on button "Save & Close" at bounding box center [700, 375] width 102 height 32
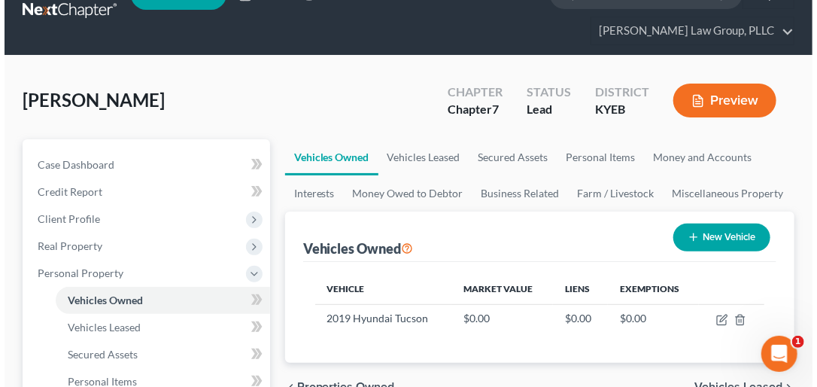
scroll to position [42, 0]
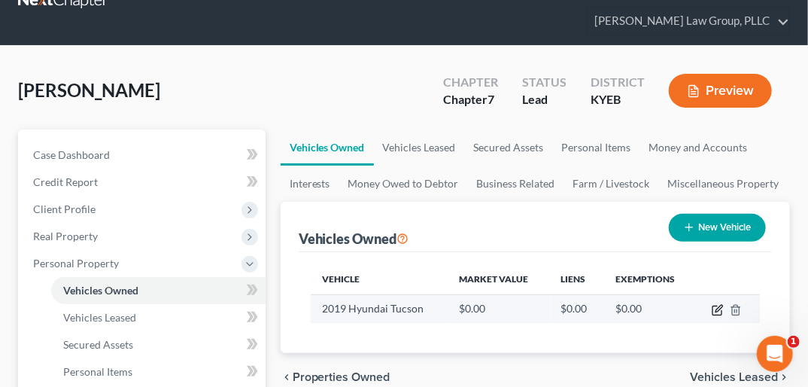
click at [719, 305] on icon "button" at bounding box center [719, 308] width 7 height 7
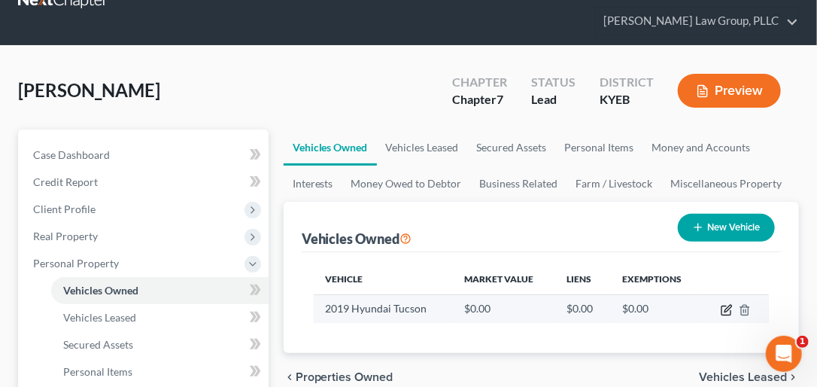
select select "0"
select select "7"
select select "2"
select select "0"
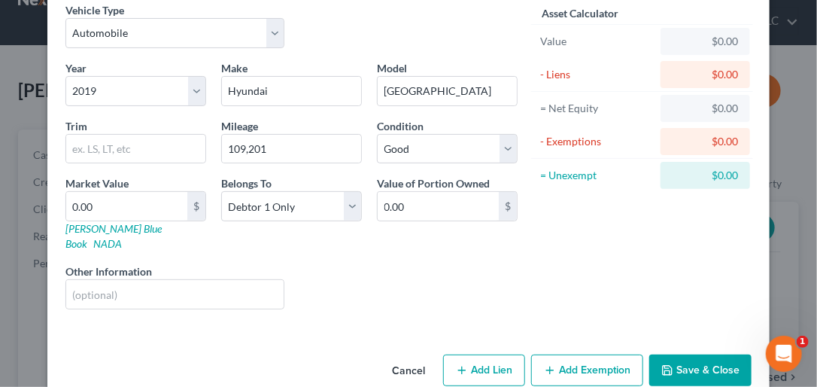
scroll to position [75, 0]
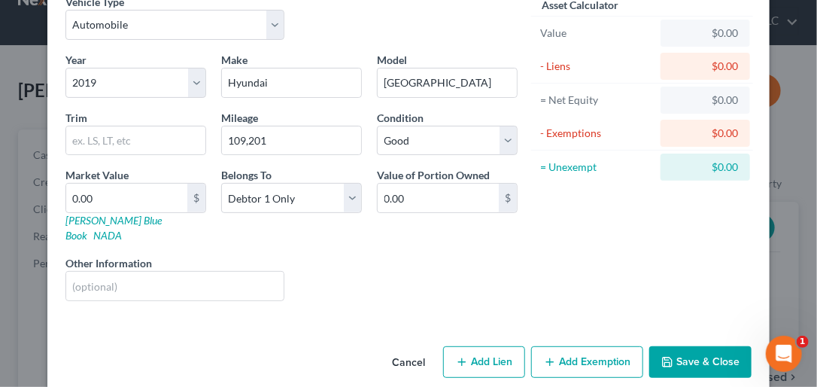
click at [483, 351] on button "Add Lien" at bounding box center [484, 362] width 82 height 32
select select "0"
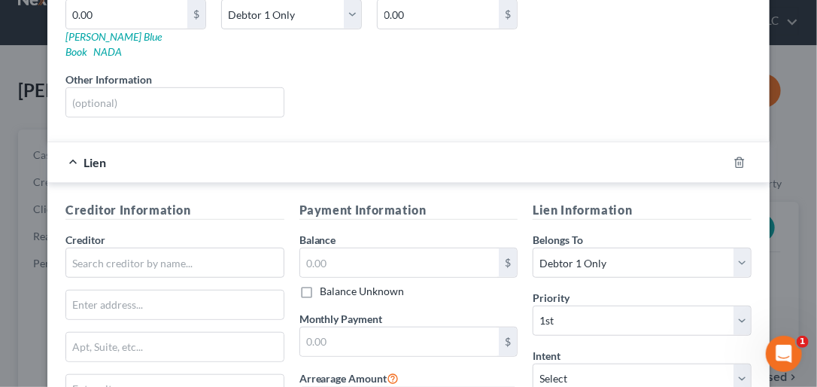
scroll to position [266, 0]
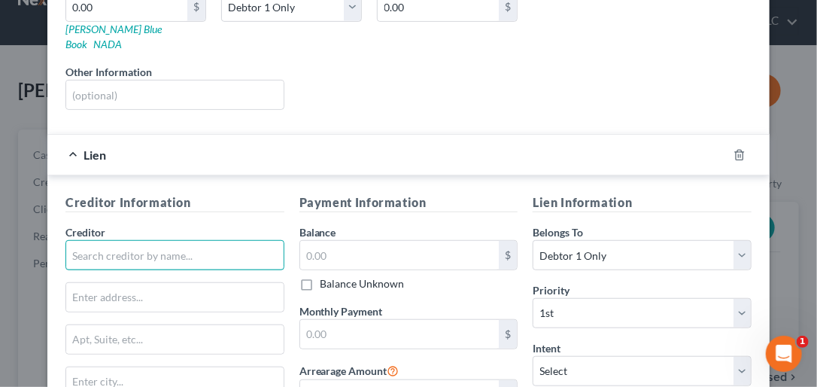
click at [106, 240] on input "text" at bounding box center [174, 255] width 219 height 30
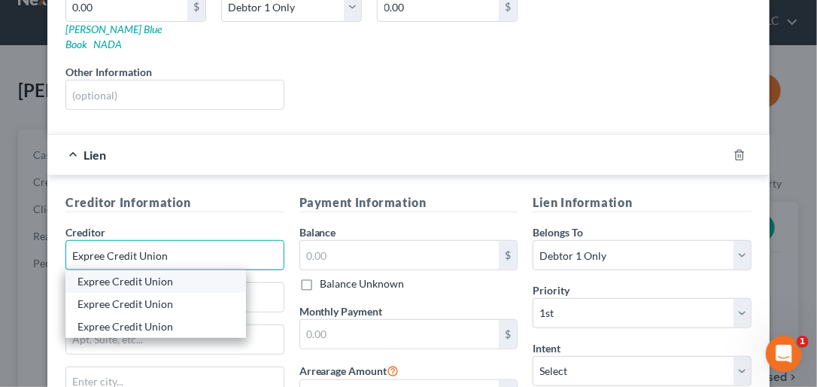
type input "Expree Credit Union"
click at [99, 274] on div "Expree Credit Union" at bounding box center [156, 281] width 157 height 15
type input "[STREET_ADDRESS][PERSON_NAME]"
type input "Frankfort"
select select "18"
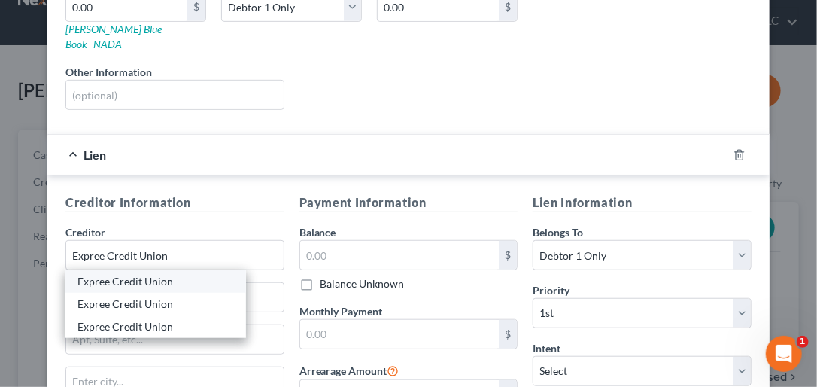
type input "40601"
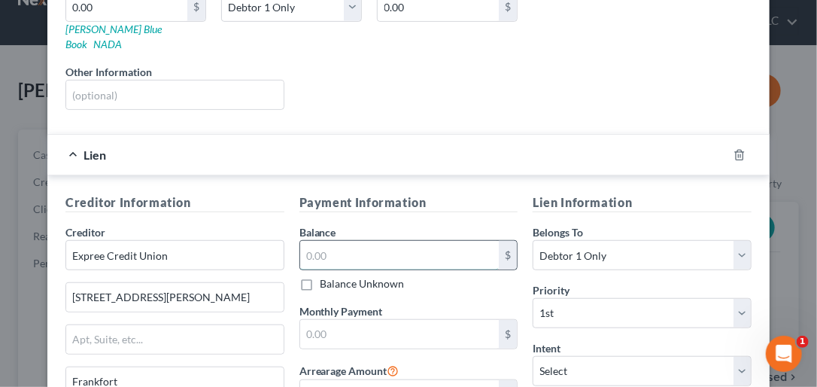
click at [394, 241] on input "text" at bounding box center [399, 255] width 199 height 29
type input "15,427.71"
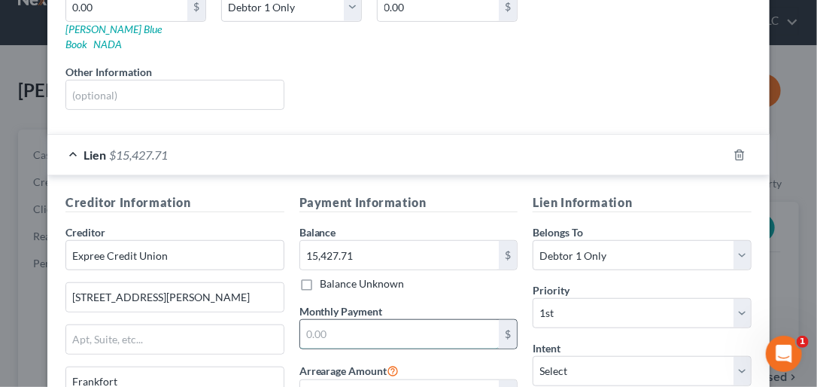
click at [326, 320] on input "text" at bounding box center [399, 334] width 199 height 29
type input "341.00"
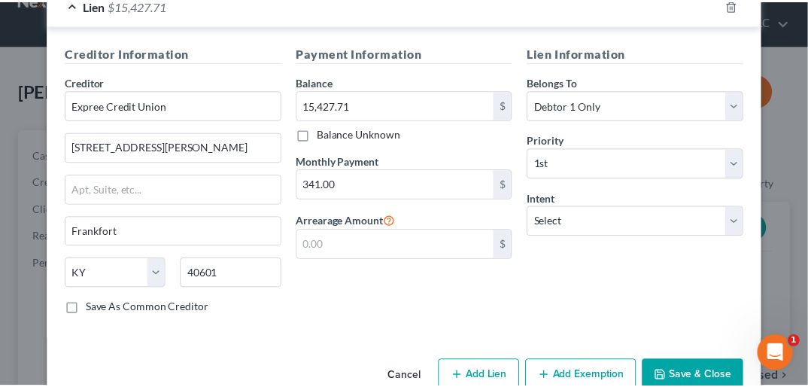
scroll to position [433, 0]
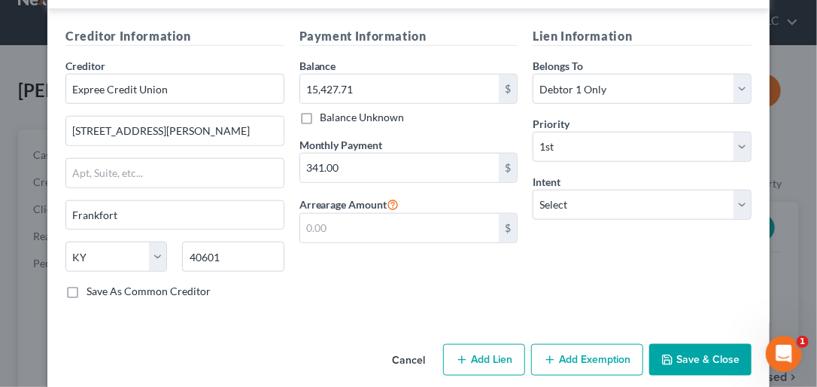
click at [87, 284] on label "Save As Common Creditor" at bounding box center [149, 291] width 124 height 15
click at [93, 284] on input "Save As Common Creditor" at bounding box center [98, 289] width 10 height 10
click at [695, 344] on button "Save & Close" at bounding box center [700, 360] width 102 height 32
checkbox input "false"
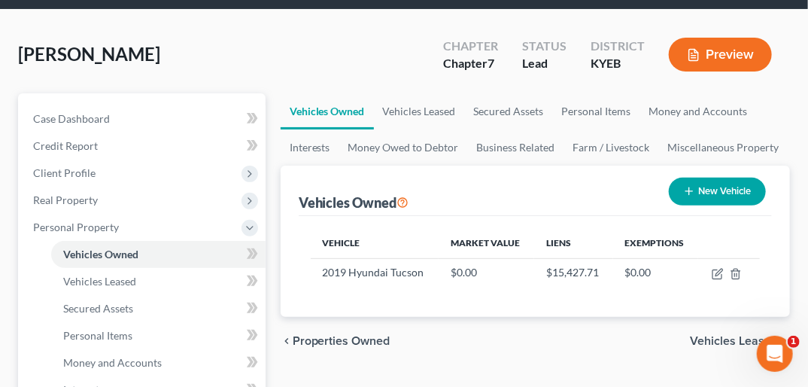
scroll to position [138, 0]
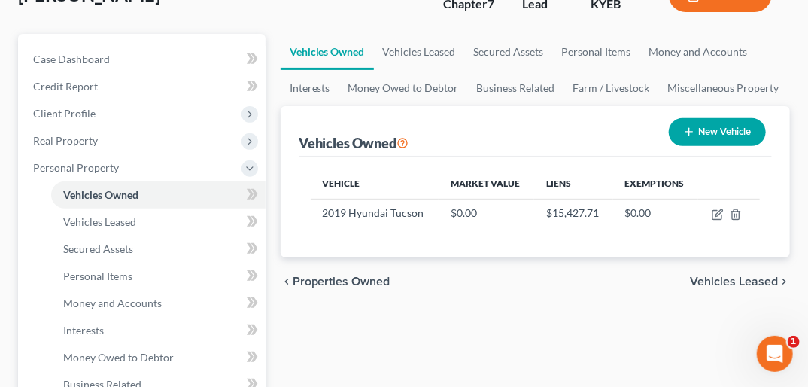
click at [756, 275] on span "Vehicles Leased" at bounding box center [734, 281] width 88 height 12
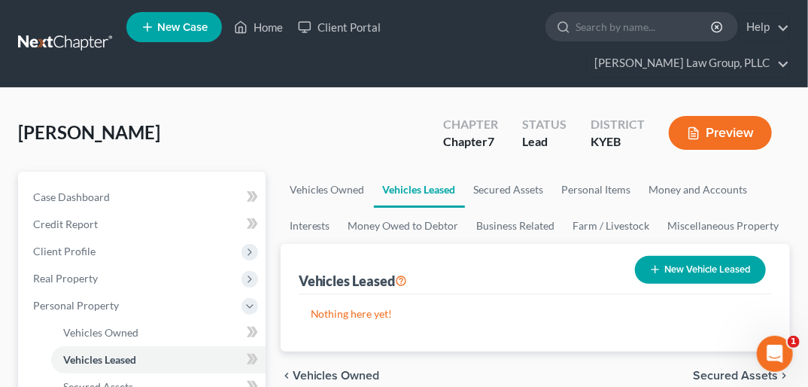
click at [725, 369] on span "Secured Assets" at bounding box center [735, 375] width 85 height 12
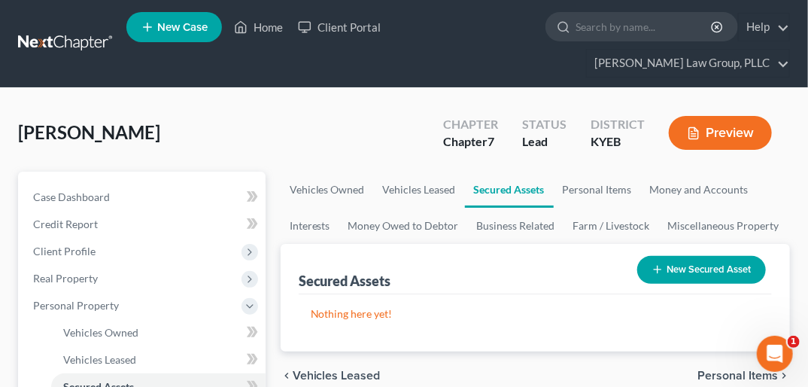
click at [725, 369] on span "Personal Items" at bounding box center [738, 375] width 81 height 12
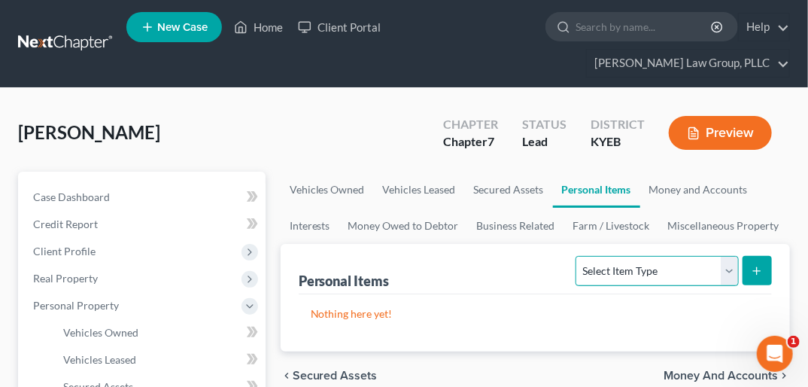
click at [725, 256] on select "Select Item Type Clothing Collectibles Of Value Electronics Firearms Household …" at bounding box center [657, 271] width 163 height 30
select select "electronics"
click at [578, 256] on select "Select Item Type Clothing Collectibles Of Value Electronics Firearms Household …" at bounding box center [657, 271] width 163 height 30
click at [752, 265] on icon "submit" at bounding box center [757, 271] width 12 height 12
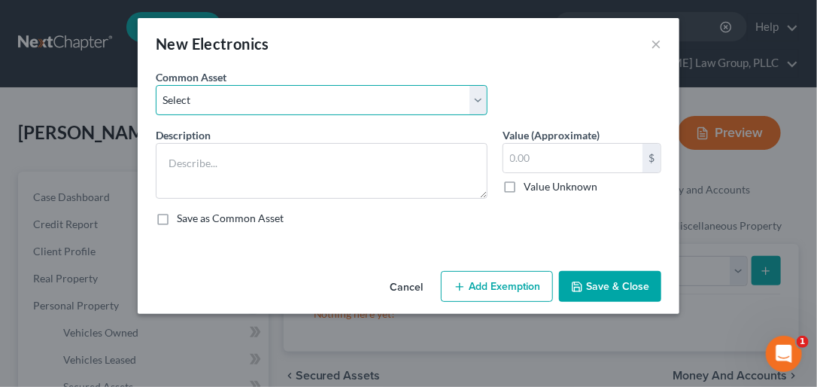
click at [475, 102] on select "Select Stereo Equip Tvs and speakers TV and computers TV and computers TV TV an…" at bounding box center [322, 100] width 332 height 30
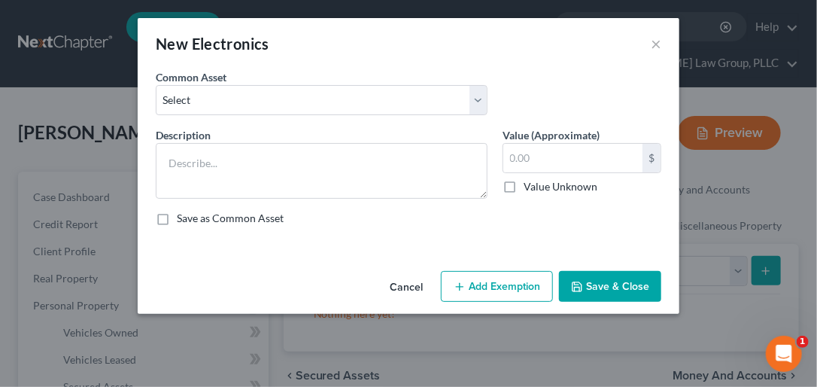
click at [427, 54] on div "New Electronics ×" at bounding box center [409, 43] width 542 height 51
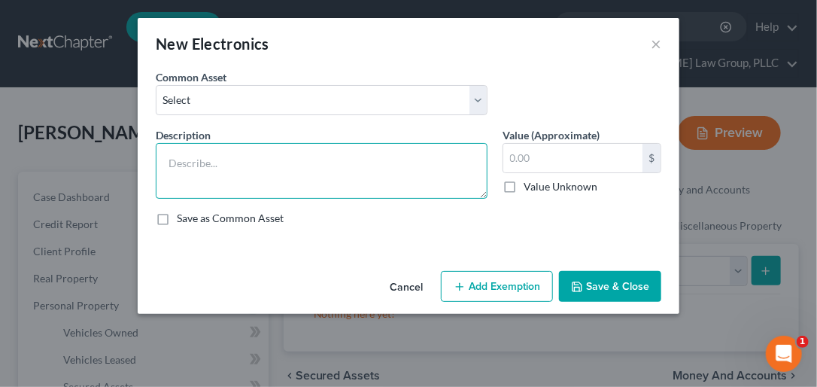
click at [220, 160] on textarea at bounding box center [322, 171] width 332 height 56
type textarea "X Box, 2 TV's,"
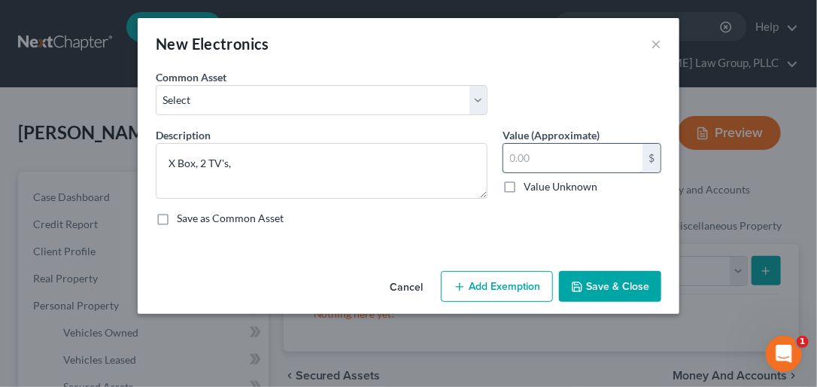
click at [524, 157] on input "text" at bounding box center [572, 158] width 139 height 29
type input "2,500.00"
click at [620, 287] on button "Save & Close" at bounding box center [610, 287] width 102 height 32
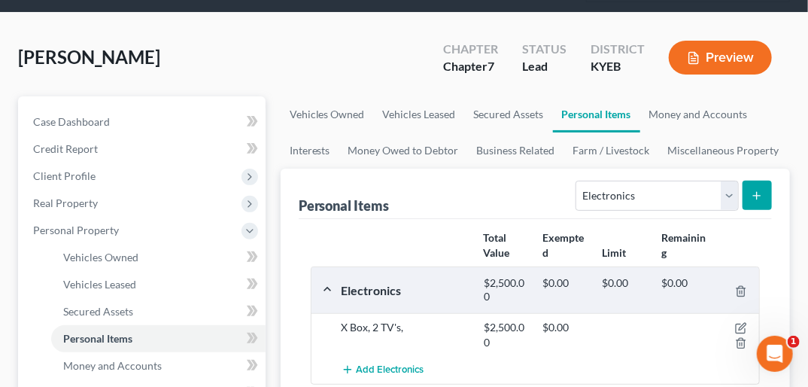
scroll to position [90, 0]
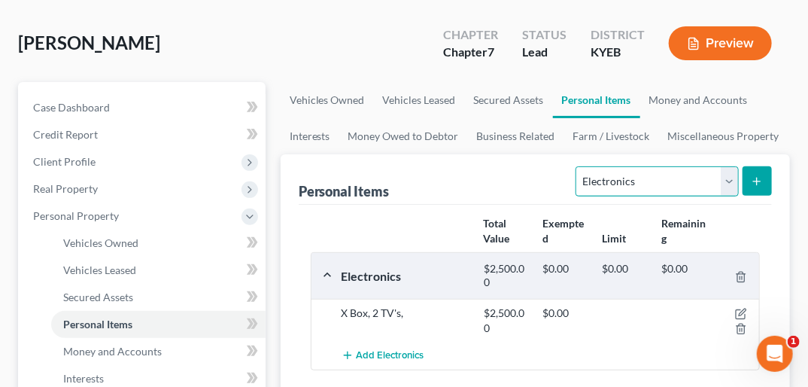
click at [726, 166] on select "Select Item Type Clothing Collectibles Of Value Electronics Firearms Household …" at bounding box center [657, 181] width 163 height 30
select select "clothing"
click at [578, 166] on select "Select Item Type Clothing Collectibles Of Value Electronics Firearms Household …" at bounding box center [657, 181] width 163 height 30
click at [765, 166] on button "submit" at bounding box center [757, 180] width 29 height 29
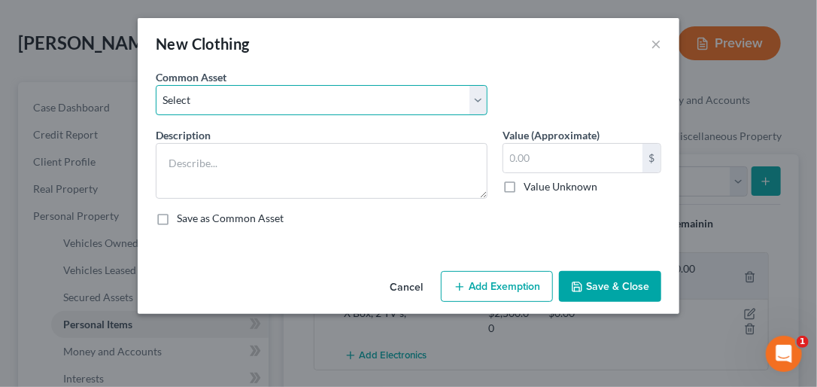
click at [482, 102] on select "Select Clothing Clothing Clothing Clothing Clothing Clothing Walmart Brand Clot…" at bounding box center [322, 100] width 332 height 30
select select "1"
click at [156, 85] on select "Select Clothing Clothing Clothing Clothing Clothing Clothing Walmart Brand Clot…" at bounding box center [322, 100] width 332 height 30
type textarea "Clothing"
type input "3,000.00"
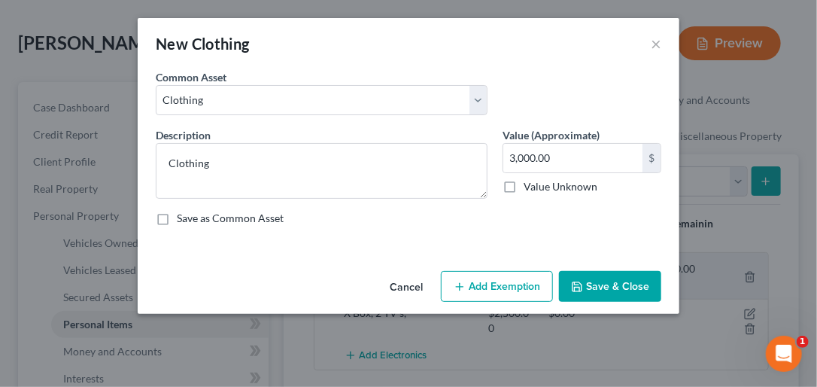
click at [604, 280] on button "Save & Close" at bounding box center [610, 287] width 102 height 32
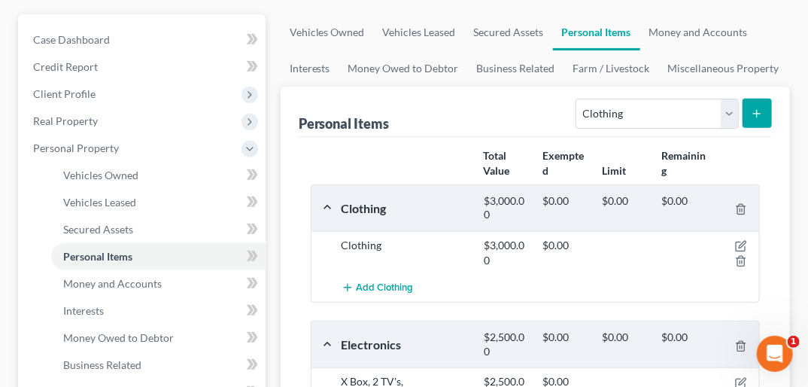
scroll to position [161, 0]
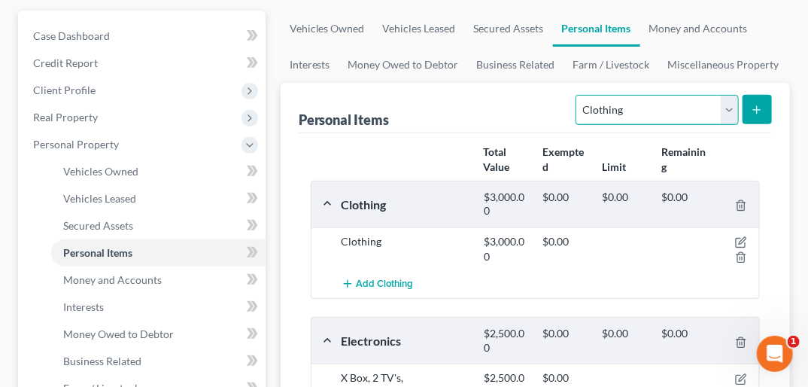
click at [730, 95] on select "Select Item Type Clothing Collectibles Of Value Electronics Firearms Household …" at bounding box center [657, 110] width 163 height 30
select select "pets"
click at [578, 95] on select "Select Item Type Clothing Collectibles Of Value Electronics Firearms Household …" at bounding box center [657, 110] width 163 height 30
click at [757, 106] on line "submit" at bounding box center [757, 109] width 0 height 7
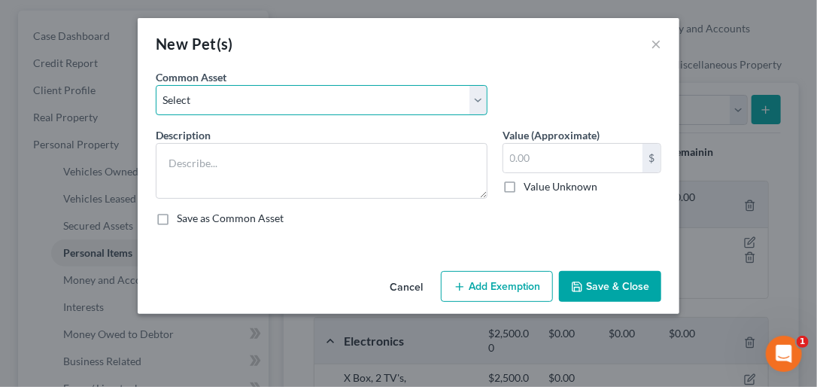
click at [478, 95] on select "Select Dog(s) German [PERSON_NAME] cat Dog(s) Boston Terrier Dog" at bounding box center [322, 100] width 332 height 30
select select "0"
click at [156, 85] on select "Select Dog(s) German [PERSON_NAME] cat Dog(s) Boston Terrier Dog" at bounding box center [322, 100] width 332 height 30
type textarea "Dog(s)"
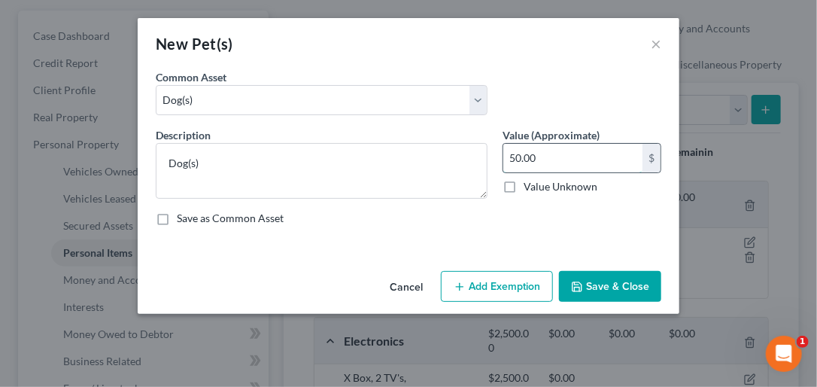
click at [510, 158] on input "50.00" at bounding box center [572, 158] width 139 height 29
type input "200.00"
click at [624, 281] on button "Save & Close" at bounding box center [610, 287] width 102 height 32
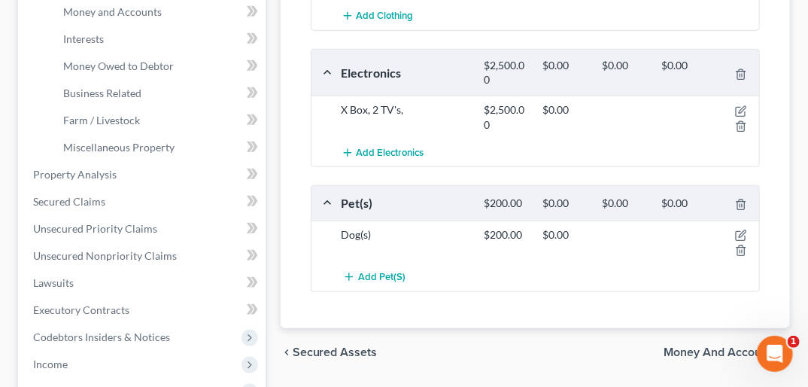
scroll to position [430, 0]
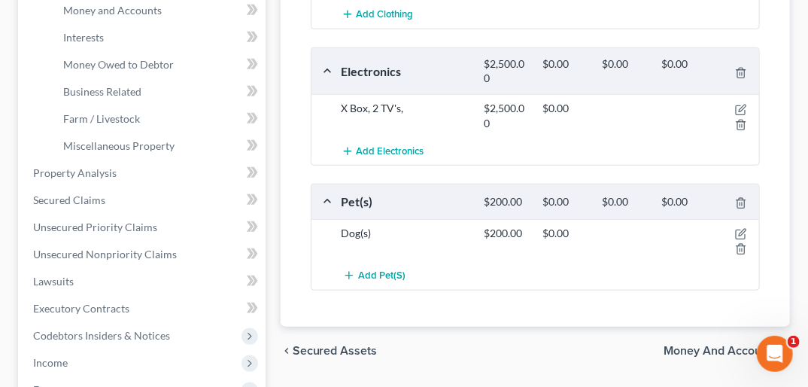
click at [728, 345] on span "Money and Accounts" at bounding box center [721, 351] width 114 height 12
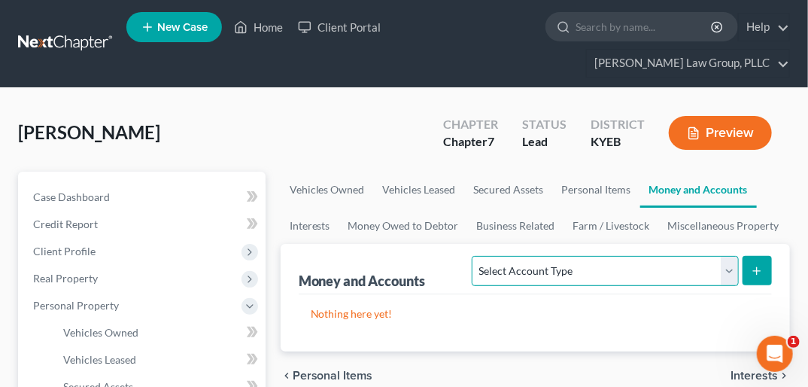
click at [728, 256] on select "Select Account Type Brokerage Cash on Hand Certificates of Deposit Checking Acc…" at bounding box center [605, 271] width 266 height 30
select select "checking"
click at [476, 256] on select "Select Account Type Brokerage Cash on Hand Certificates of Deposit Checking Acc…" at bounding box center [605, 271] width 266 height 30
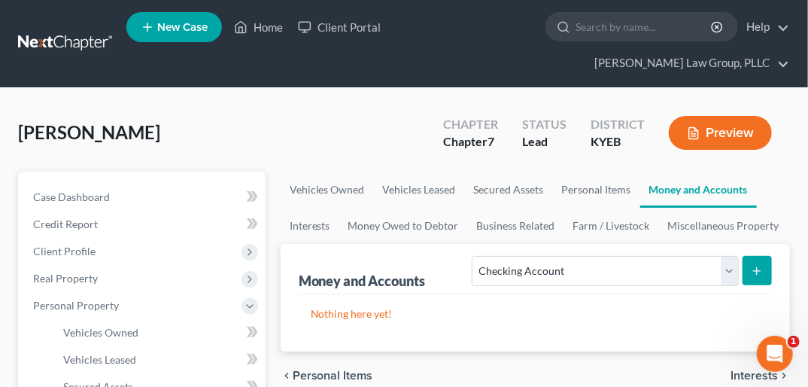
click at [764, 256] on button "submit" at bounding box center [757, 270] width 29 height 29
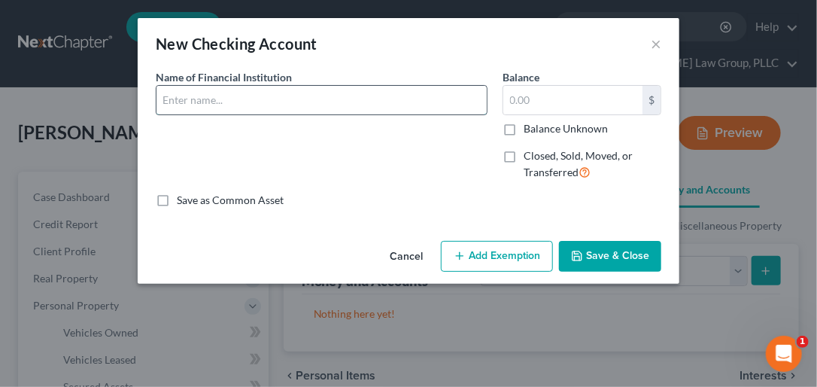
click at [270, 105] on input "text" at bounding box center [322, 100] width 330 height 29
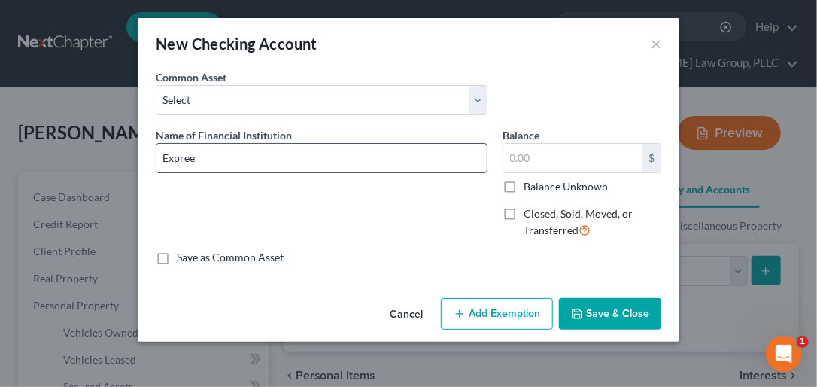
click at [244, 158] on input "Expree" at bounding box center [322, 158] width 330 height 29
type input "Expree Credit Union"
click at [544, 153] on input "text" at bounding box center [572, 158] width 139 height 29
type input "2.57"
click at [625, 318] on button "Save & Close" at bounding box center [610, 314] width 102 height 32
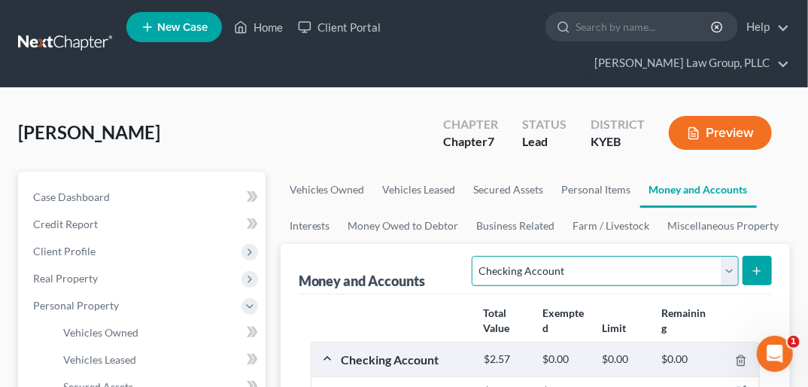
click at [728, 256] on select "Select Account Type Brokerage Cash on Hand Certificates of Deposit Checking Acc…" at bounding box center [605, 271] width 266 height 30
select select "savings"
click at [476, 256] on select "Select Account Type Brokerage Cash on Hand Certificates of Deposit Checking Acc…" at bounding box center [605, 271] width 266 height 30
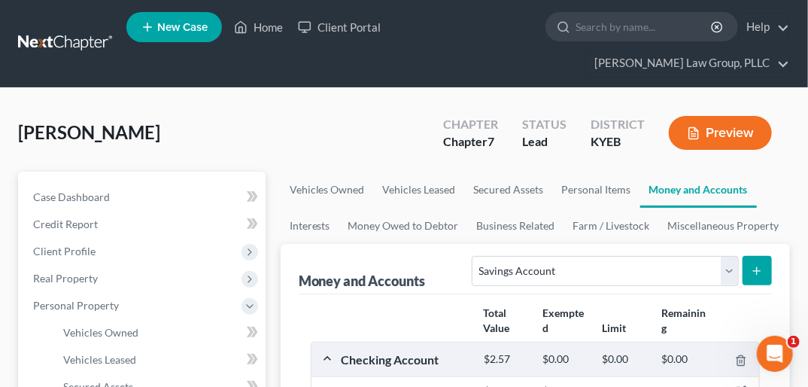
click at [763, 256] on button "submit" at bounding box center [757, 270] width 29 height 29
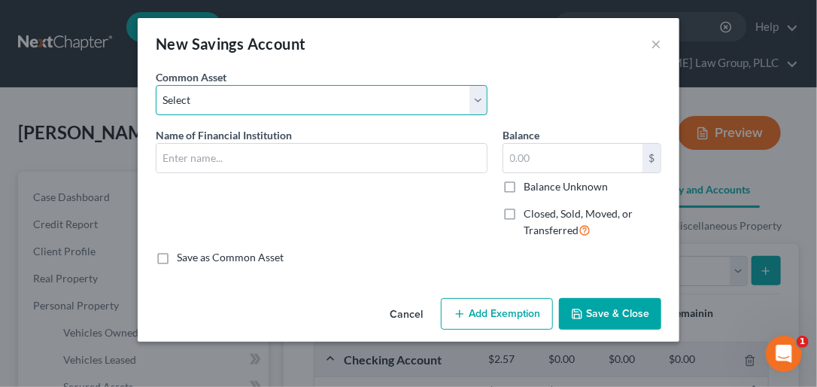
click at [214, 96] on select "Select PNC Bank CCU Stock Yards Bank & Trust Expree Credit Union UK Federal Cre…" at bounding box center [322, 100] width 332 height 30
select select "3"
click at [156, 85] on select "Select PNC Bank CCU Stock Yards Bank & Trust Expree Credit Union UK Federal Cre…" at bounding box center [322, 100] width 332 height 30
type input "Expree Credit Union"
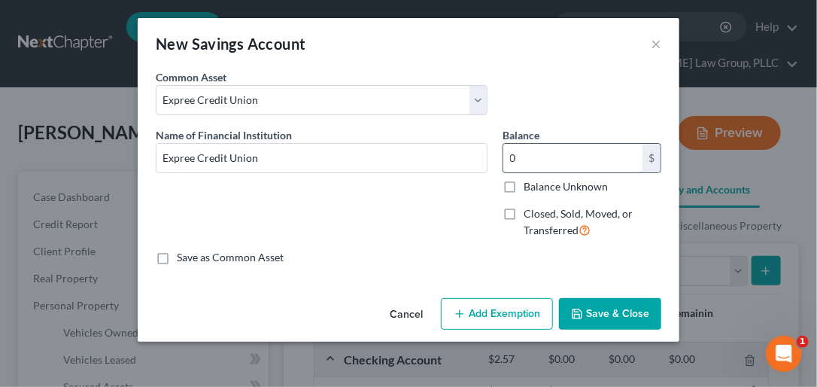
click at [509, 154] on input "0" at bounding box center [572, 158] width 139 height 29
type input "5.00"
click at [632, 316] on button "Save & Close" at bounding box center [610, 314] width 102 height 32
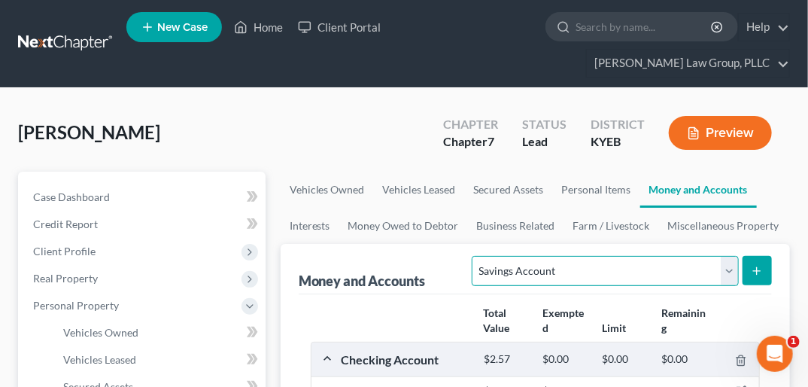
click at [730, 256] on select "Select Account Type Brokerage Cash on Hand Certificates of Deposit Checking Acc…" at bounding box center [605, 271] width 266 height 30
select select "cash_on_hand"
click at [476, 256] on select "Select Account Type Brokerage Cash on Hand Certificates of Deposit Checking Acc…" at bounding box center [605, 271] width 266 height 30
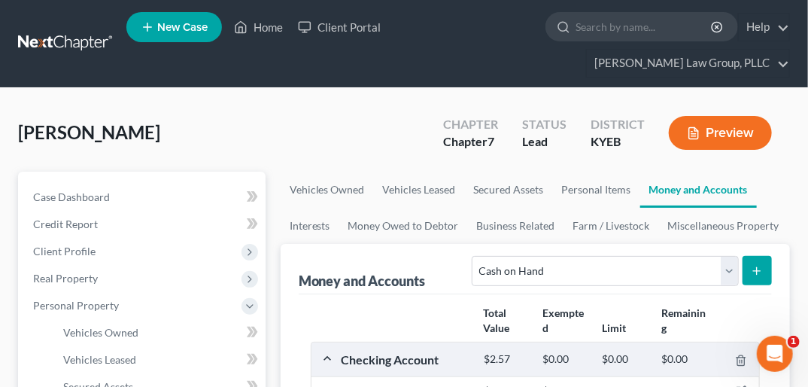
click at [767, 256] on button "submit" at bounding box center [757, 270] width 29 height 29
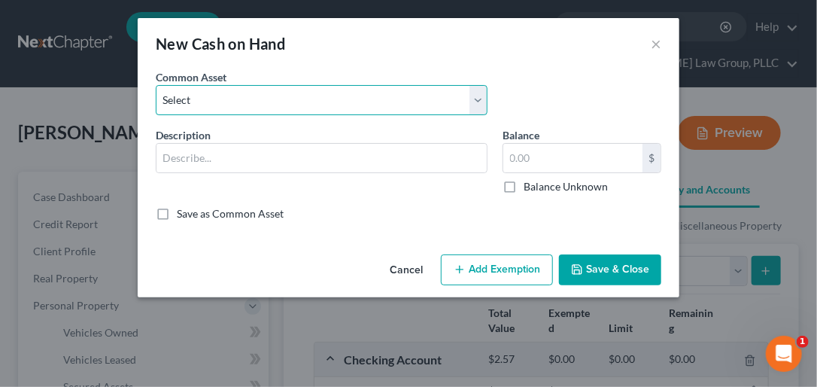
click at [485, 102] on select "Select cash" at bounding box center [322, 100] width 332 height 30
select select "0"
click at [156, 85] on select "Select cash" at bounding box center [322, 100] width 332 height 30
type input "cash"
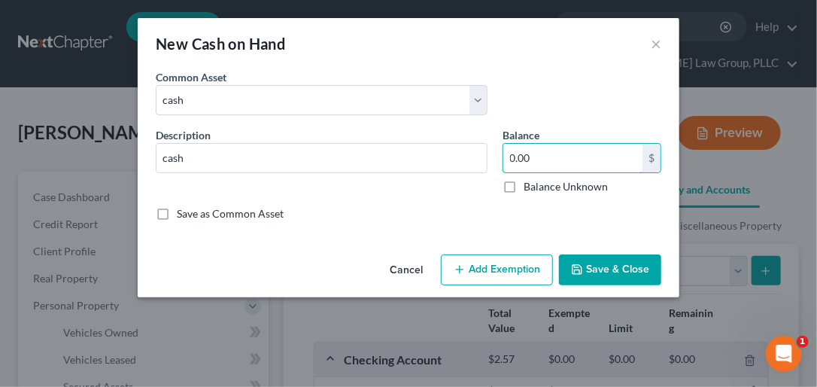
type input "0.00"
click at [622, 268] on button "Save & Close" at bounding box center [610, 270] width 102 height 32
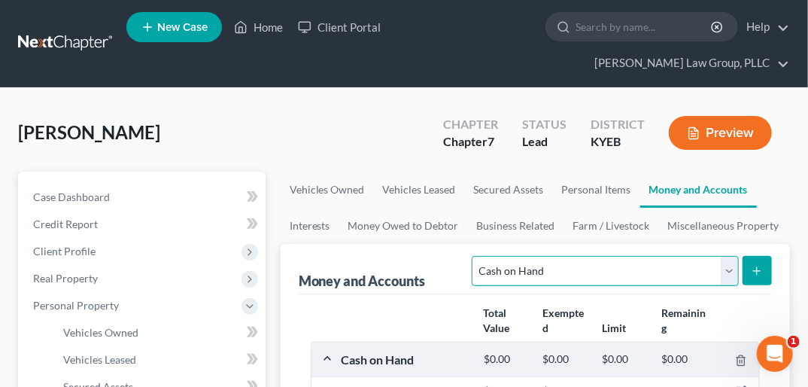
click at [736, 256] on select "Select Account Type Brokerage Cash on Hand Certificates of Deposit Checking Acc…" at bounding box center [605, 271] width 266 height 30
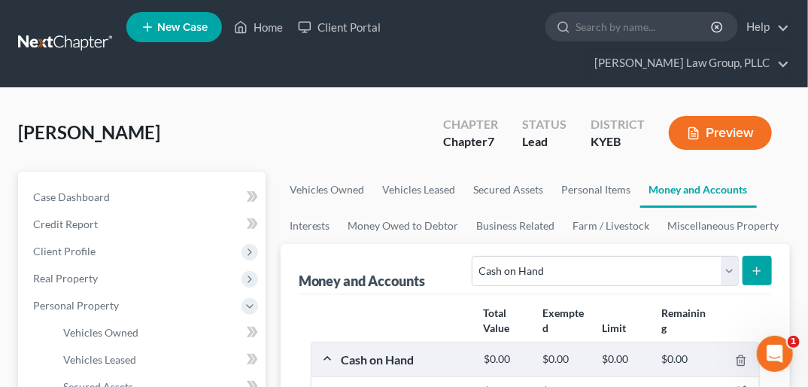
click at [778, 172] on ul "Vehicles Owned Vehicles Leased Secured Assets Personal Items Money and Accounts…" at bounding box center [535, 208] width 509 height 72
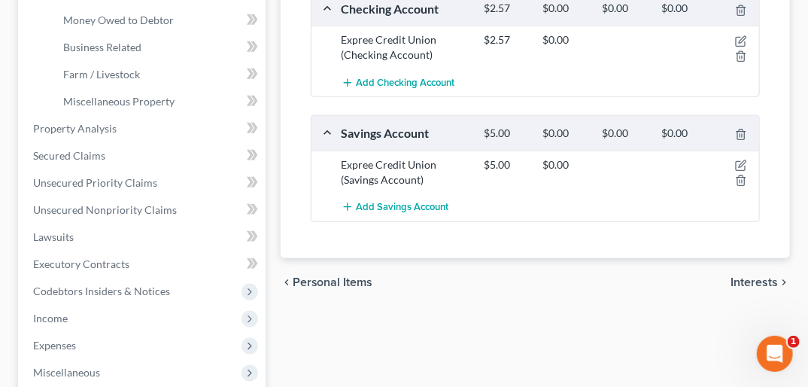
scroll to position [482, 0]
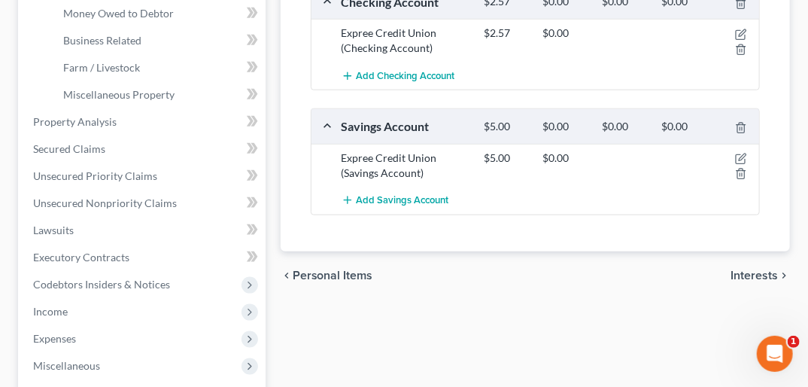
click at [741, 269] on span "Interests" at bounding box center [754, 275] width 47 height 12
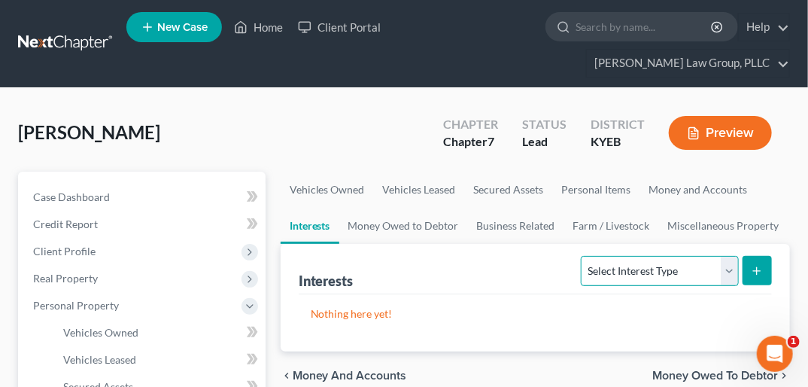
click at [734, 256] on select "Select Interest Type 401K Annuity Bond Education IRA Government Bond Government…" at bounding box center [659, 271] width 157 height 30
select select "government_pension_plan"
click at [583, 256] on select "Select Interest Type 401K Annuity Bond Education IRA Government Bond Government…" at bounding box center [659, 271] width 157 height 30
click at [759, 256] on button "submit" at bounding box center [757, 270] width 29 height 29
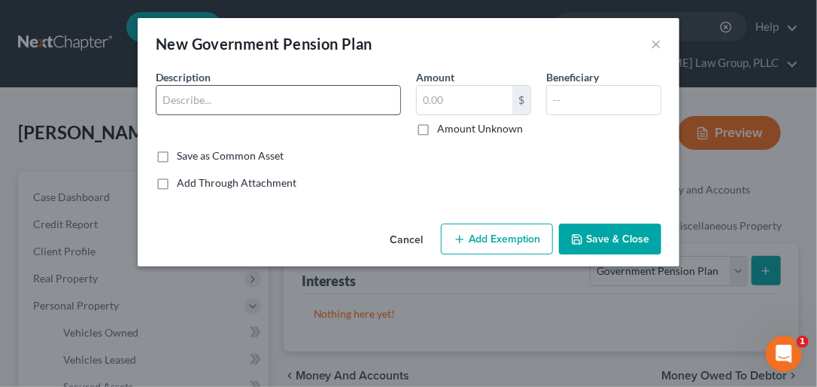
click at [332, 102] on input "text" at bounding box center [279, 100] width 244 height 29
type input "Retirement/pension"
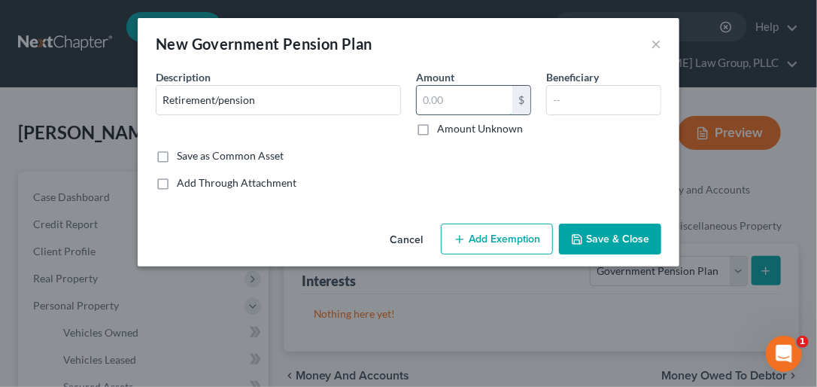
click at [430, 100] on input "text" at bounding box center [465, 100] width 96 height 29
type input "4,044.54"
click at [177, 152] on label "Save as Common Asset" at bounding box center [230, 155] width 107 height 15
click at [183, 152] on input "Save as Common Asset" at bounding box center [188, 153] width 10 height 10
checkbox input "true"
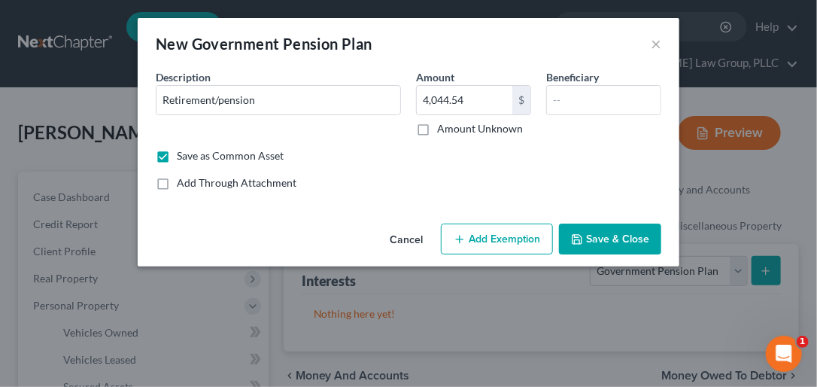
click at [599, 236] on button "Save & Close" at bounding box center [610, 239] width 102 height 32
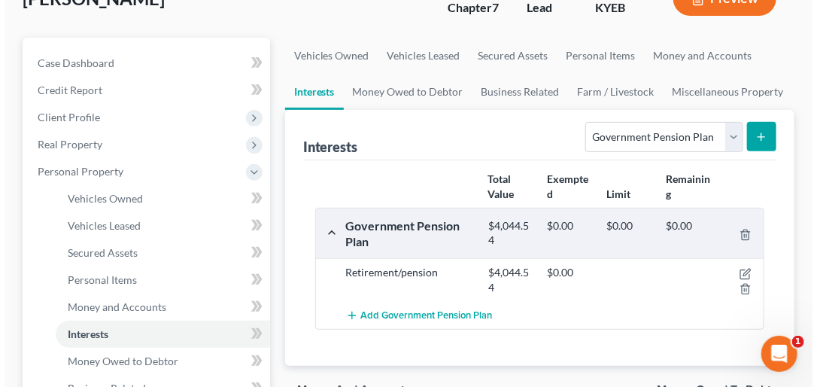
scroll to position [135, 0]
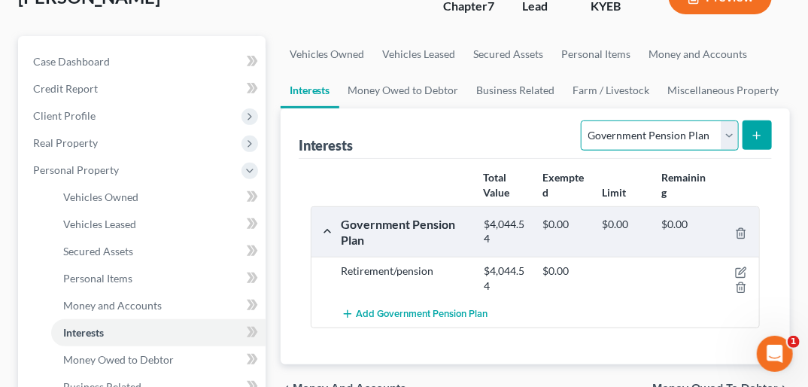
click at [730, 120] on select "Select Interest Type 401K Annuity Bond Education IRA Government Bond Government…" at bounding box center [659, 135] width 157 height 30
select select "whole_life_insurance"
click at [583, 120] on select "Select Interest Type 401K Annuity Bond Education IRA Government Bond Government…" at bounding box center [659, 135] width 157 height 30
click at [753, 129] on icon "submit" at bounding box center [757, 135] width 12 height 12
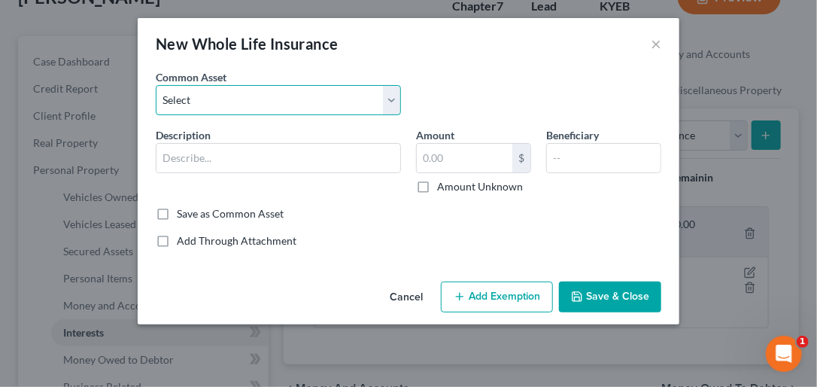
click at [388, 97] on select "Select Life insurance through work" at bounding box center [278, 100] width 245 height 30
select select "0"
click at [156, 85] on select "Select Life insurance through work" at bounding box center [278, 100] width 245 height 30
type input "Life insurance through work"
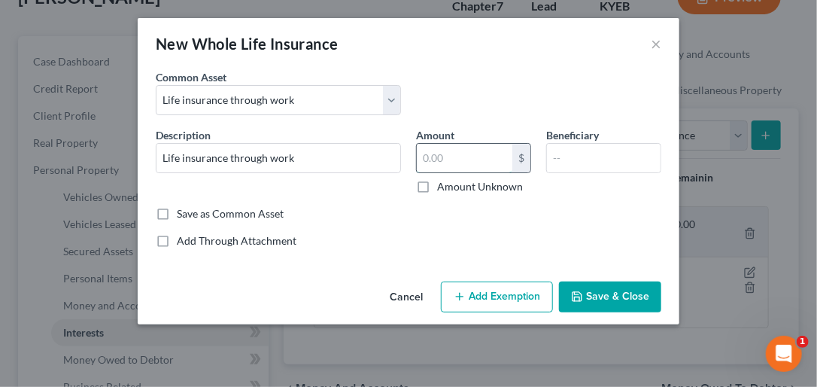
click at [439, 154] on input "text" at bounding box center [465, 158] width 96 height 29
type input "20,000.00"
